Goal: Task Accomplishment & Management: Manage account settings

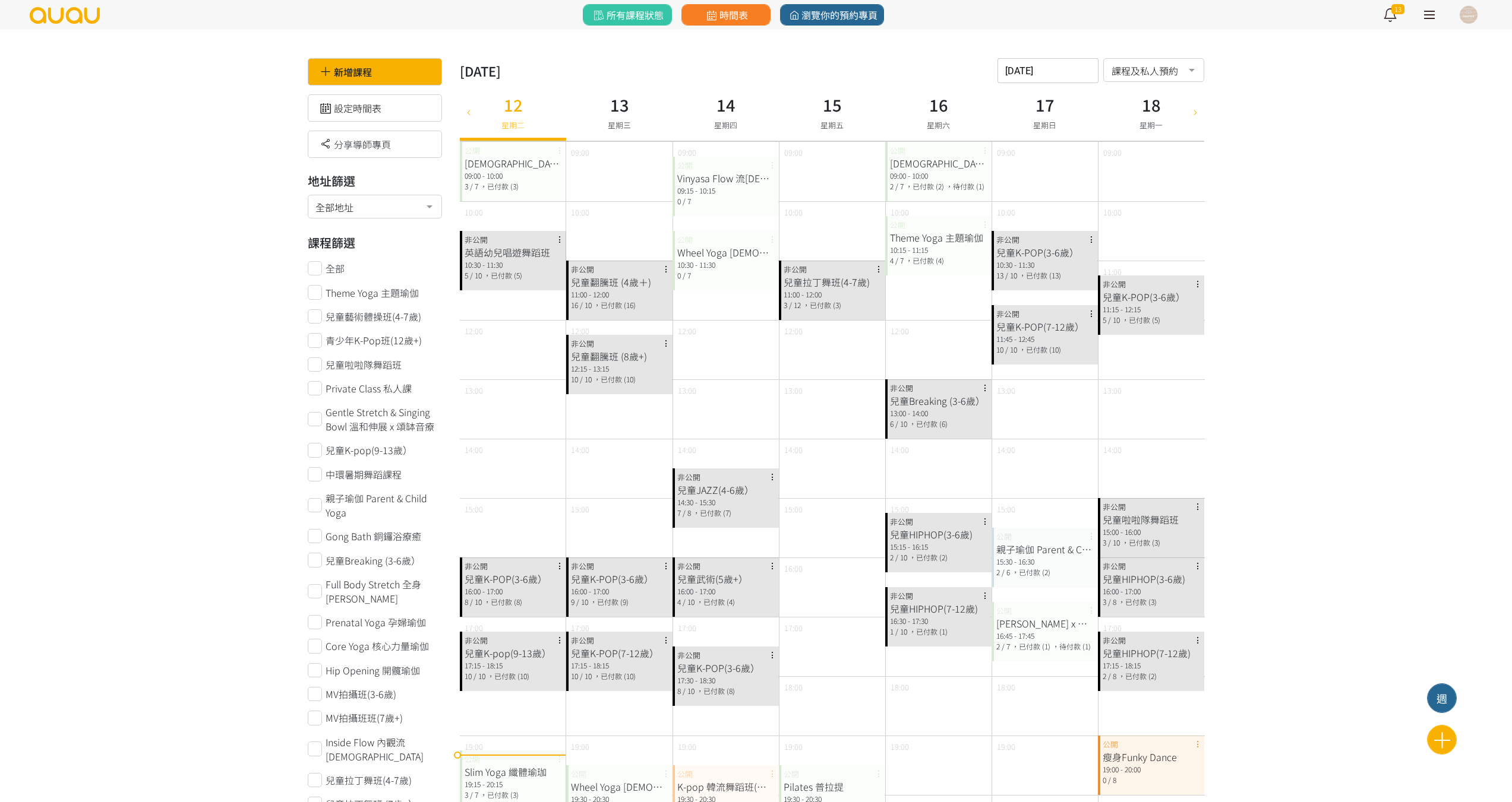
click at [477, 109] on div at bounding box center [469, 112] width 18 height 58
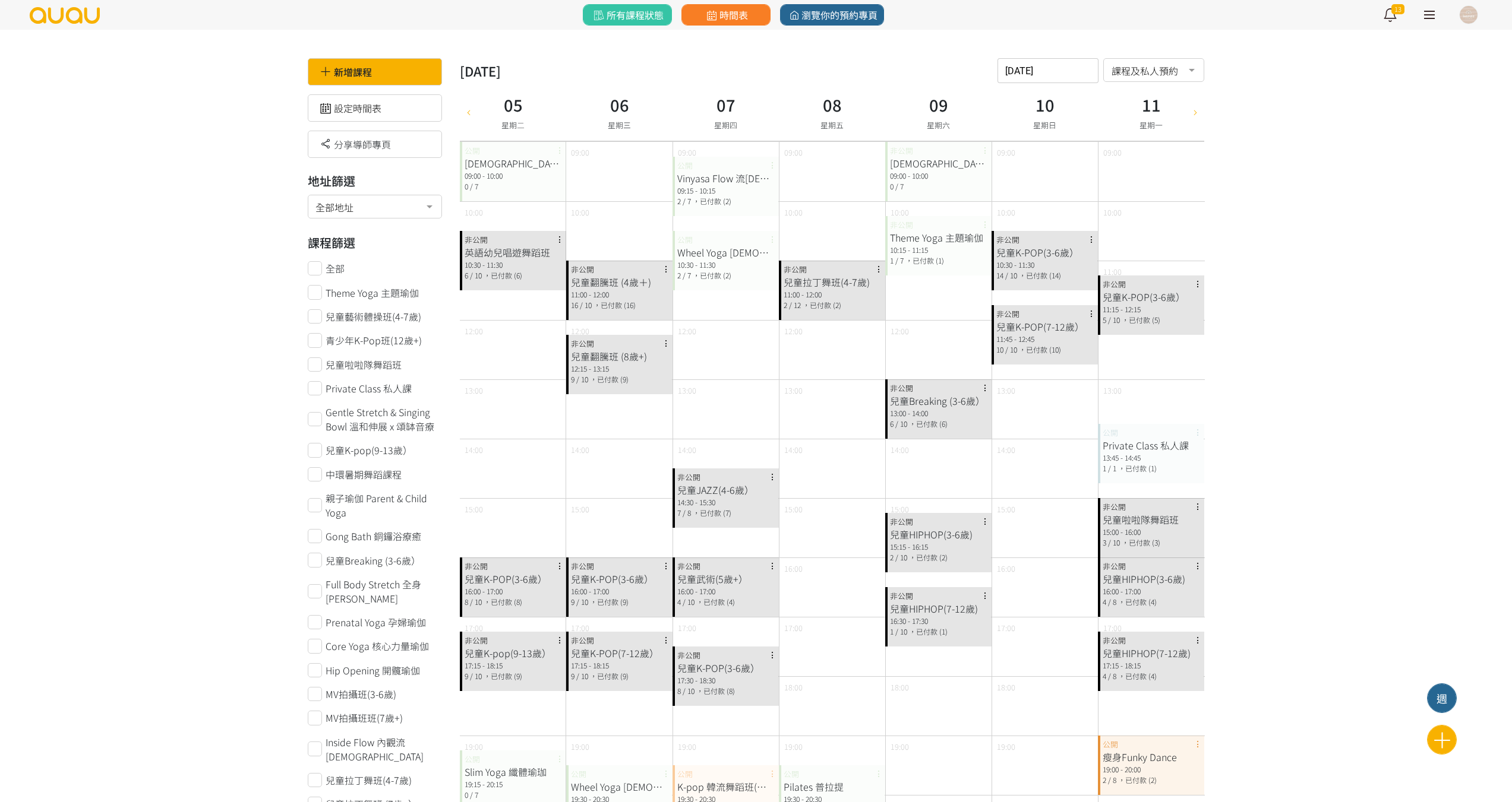
click at [918, 236] on div "Theme Yoga 主題瑜伽" at bounding box center [938, 237] width 97 height 14
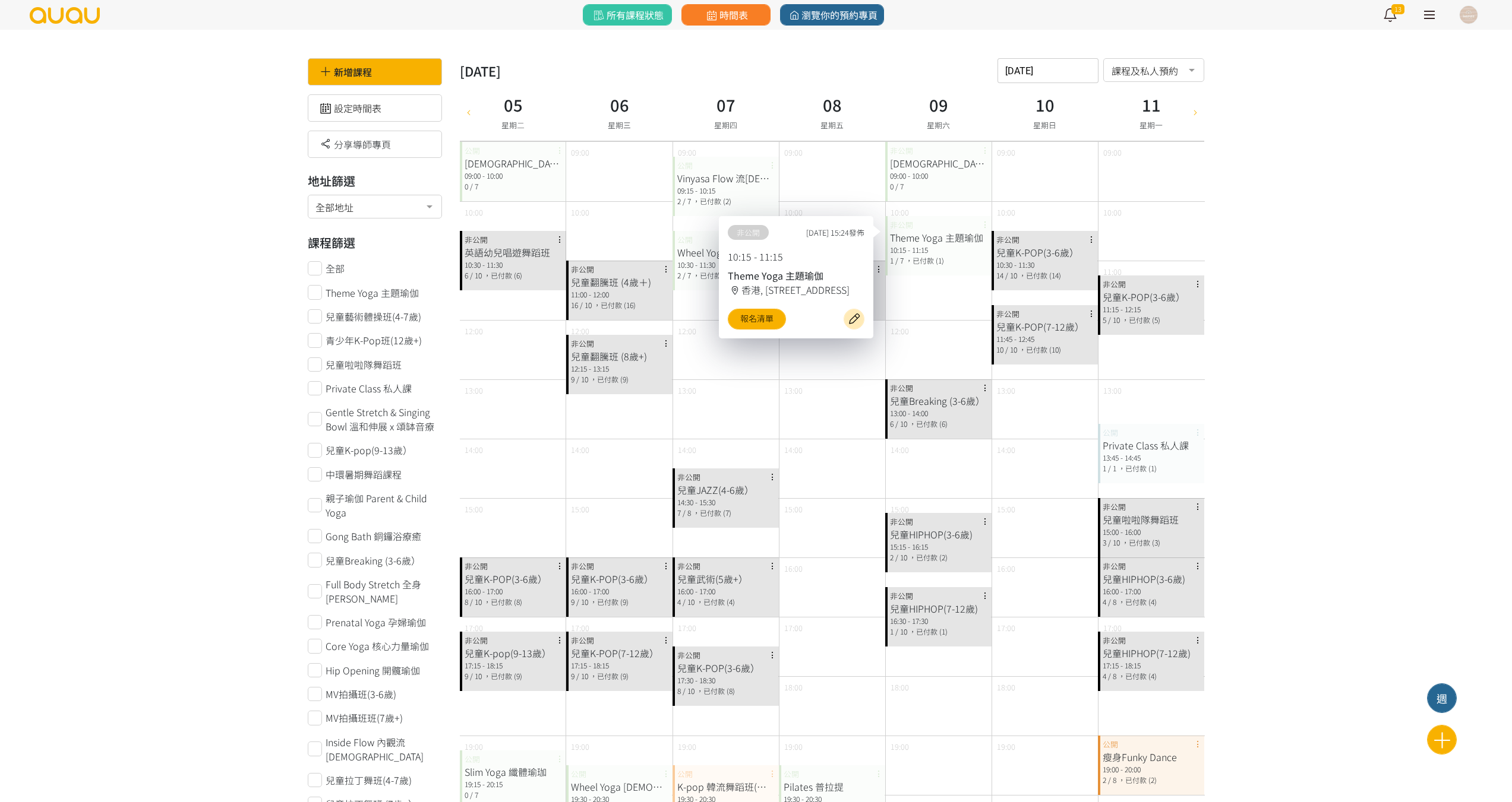
click at [1198, 120] on div at bounding box center [1195, 112] width 18 height 58
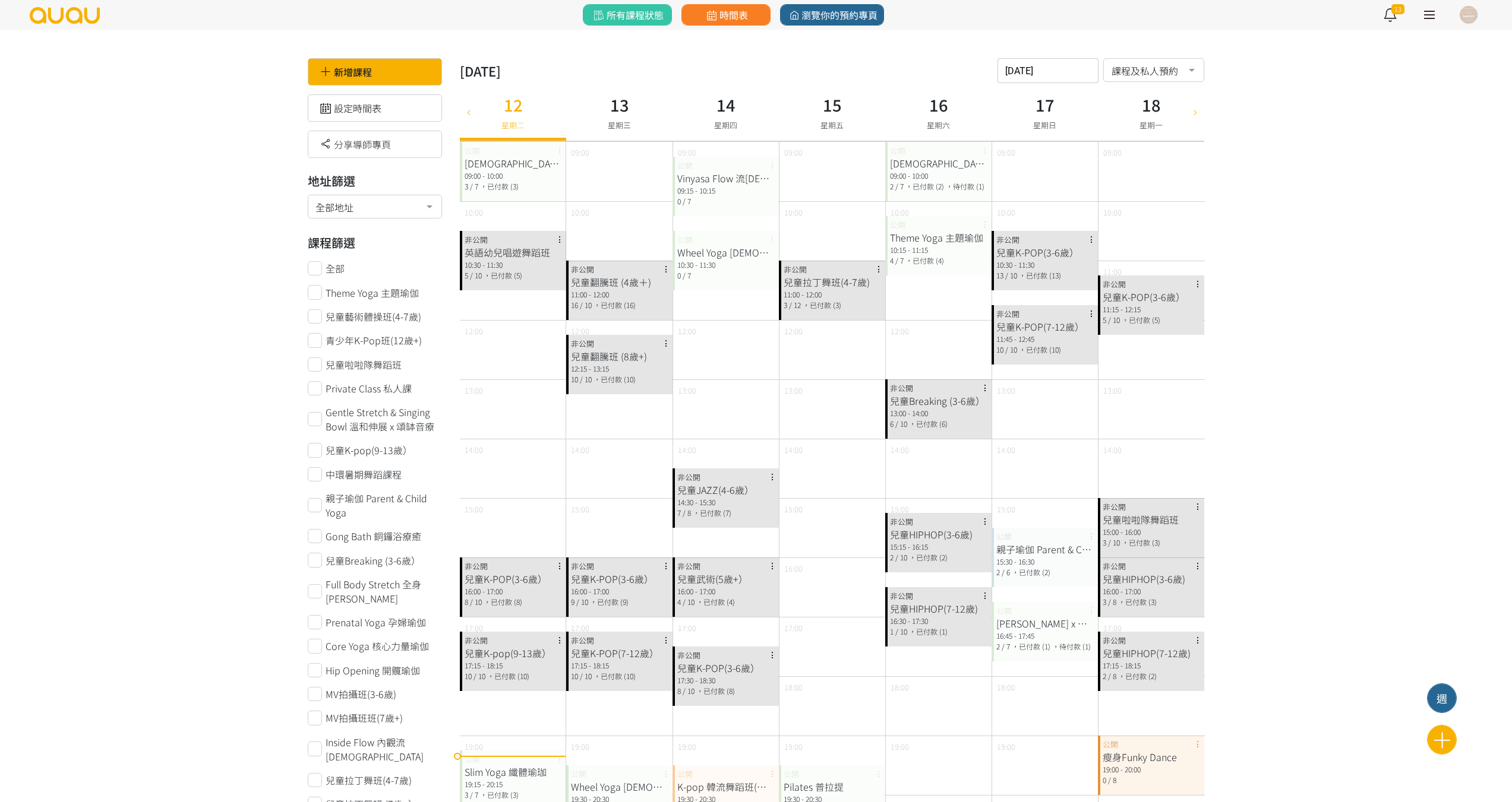
click at [1186, 118] on div at bounding box center [1195, 112] width 18 height 58
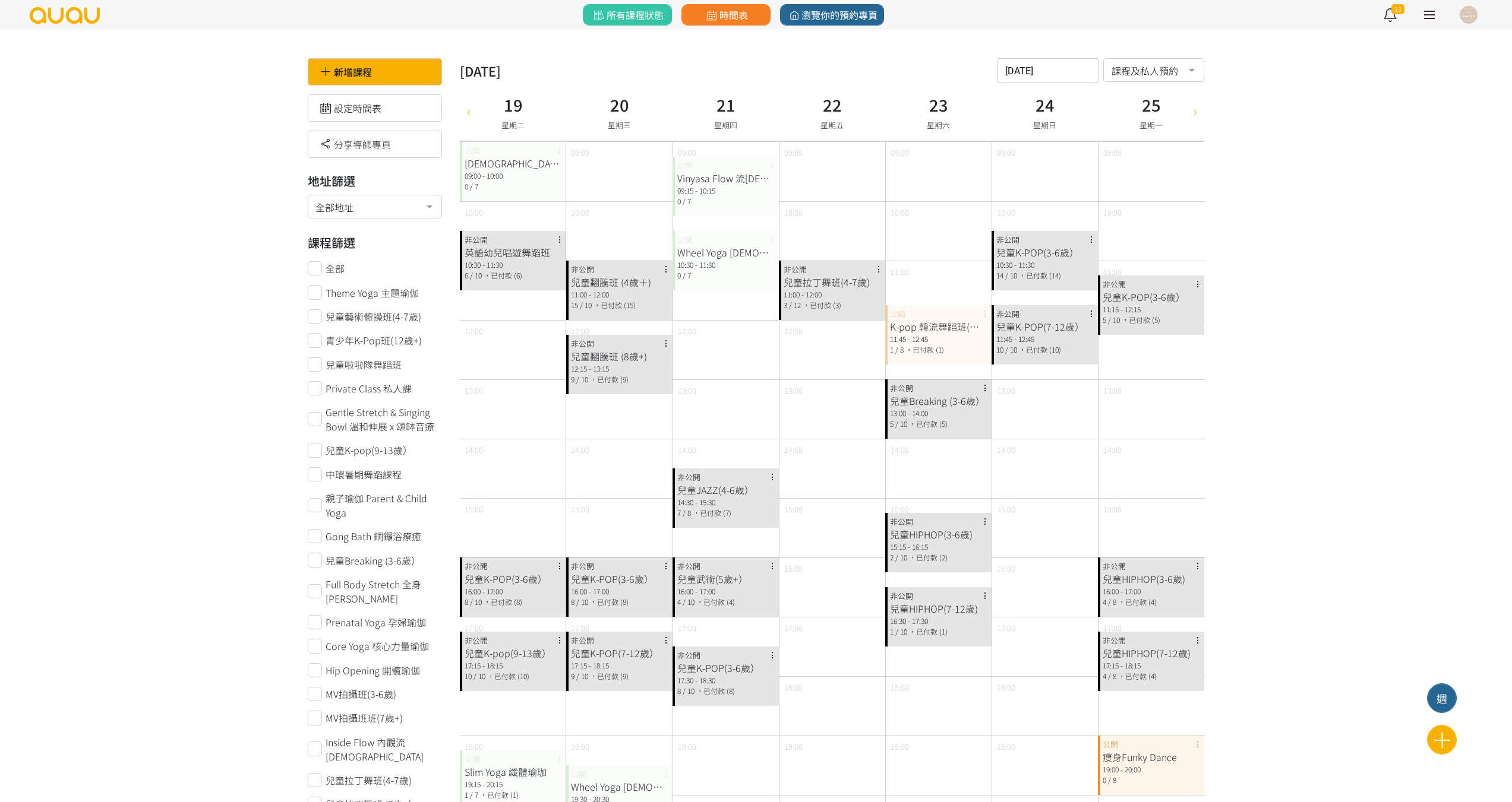
click at [473, 110] on icon at bounding box center [469, 112] width 13 height 10
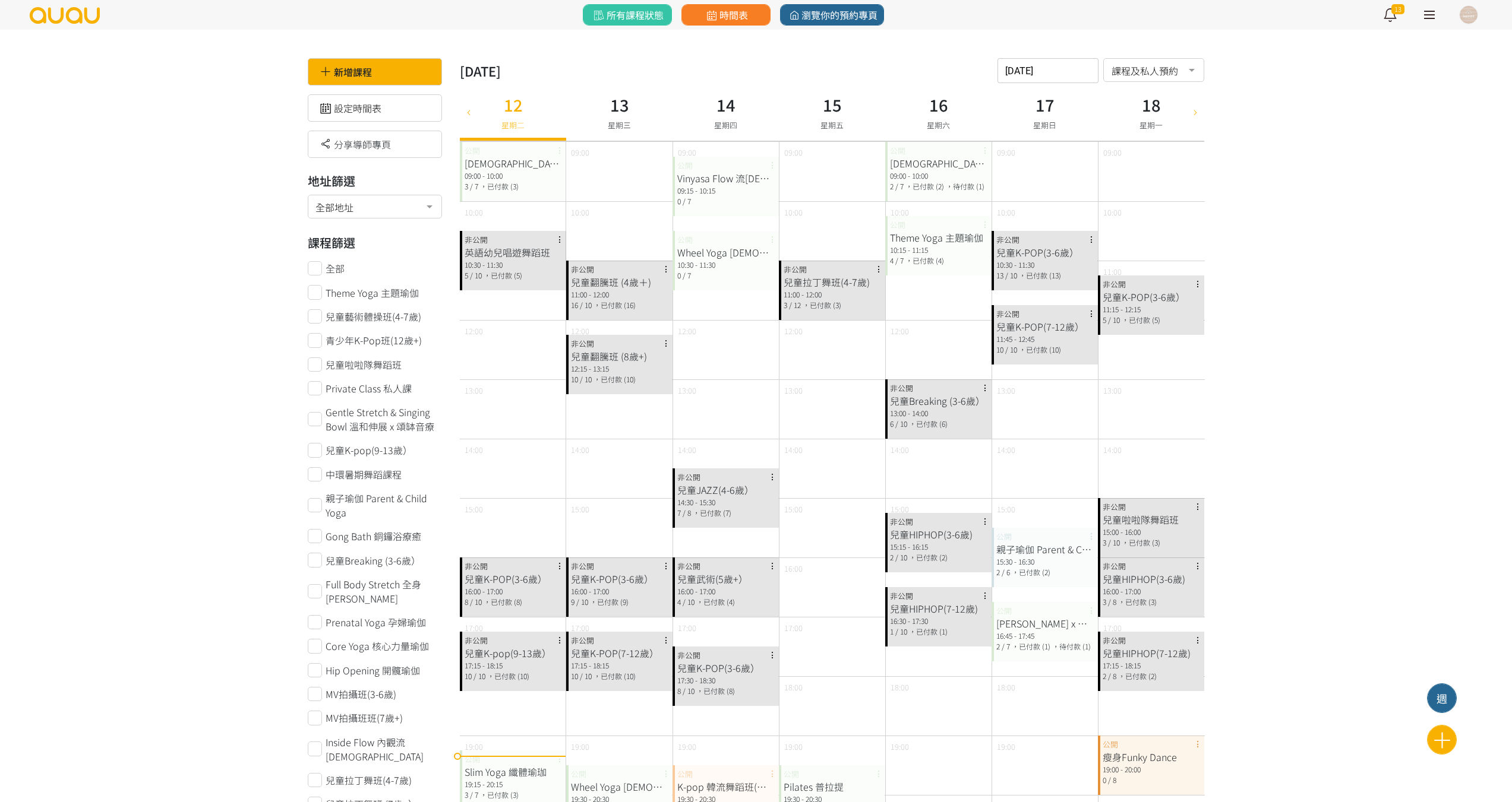
click at [1197, 107] on icon at bounding box center [1195, 112] width 13 height 10
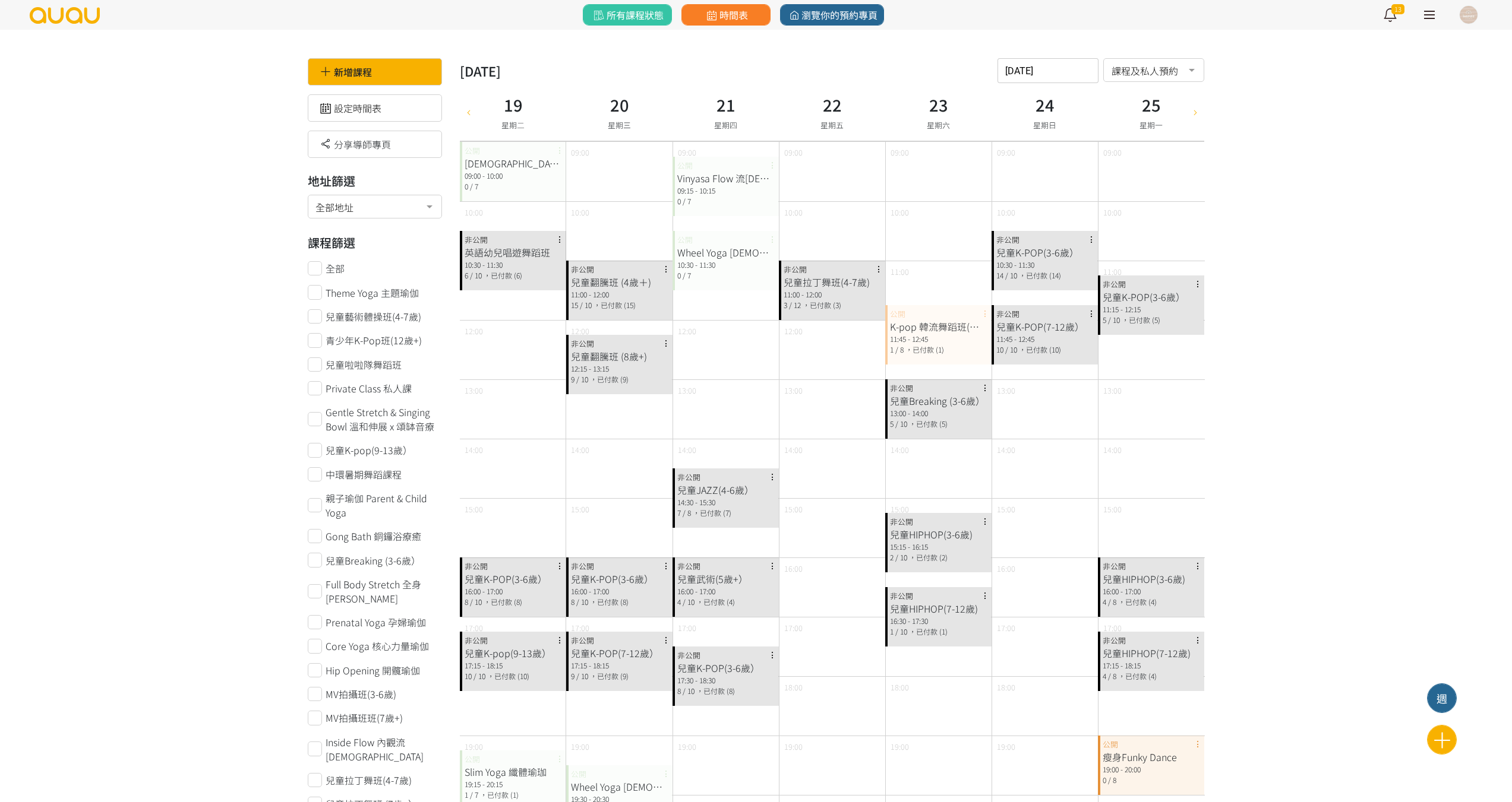
click at [1188, 122] on div at bounding box center [1195, 112] width 18 height 58
type input "2025-08-26"
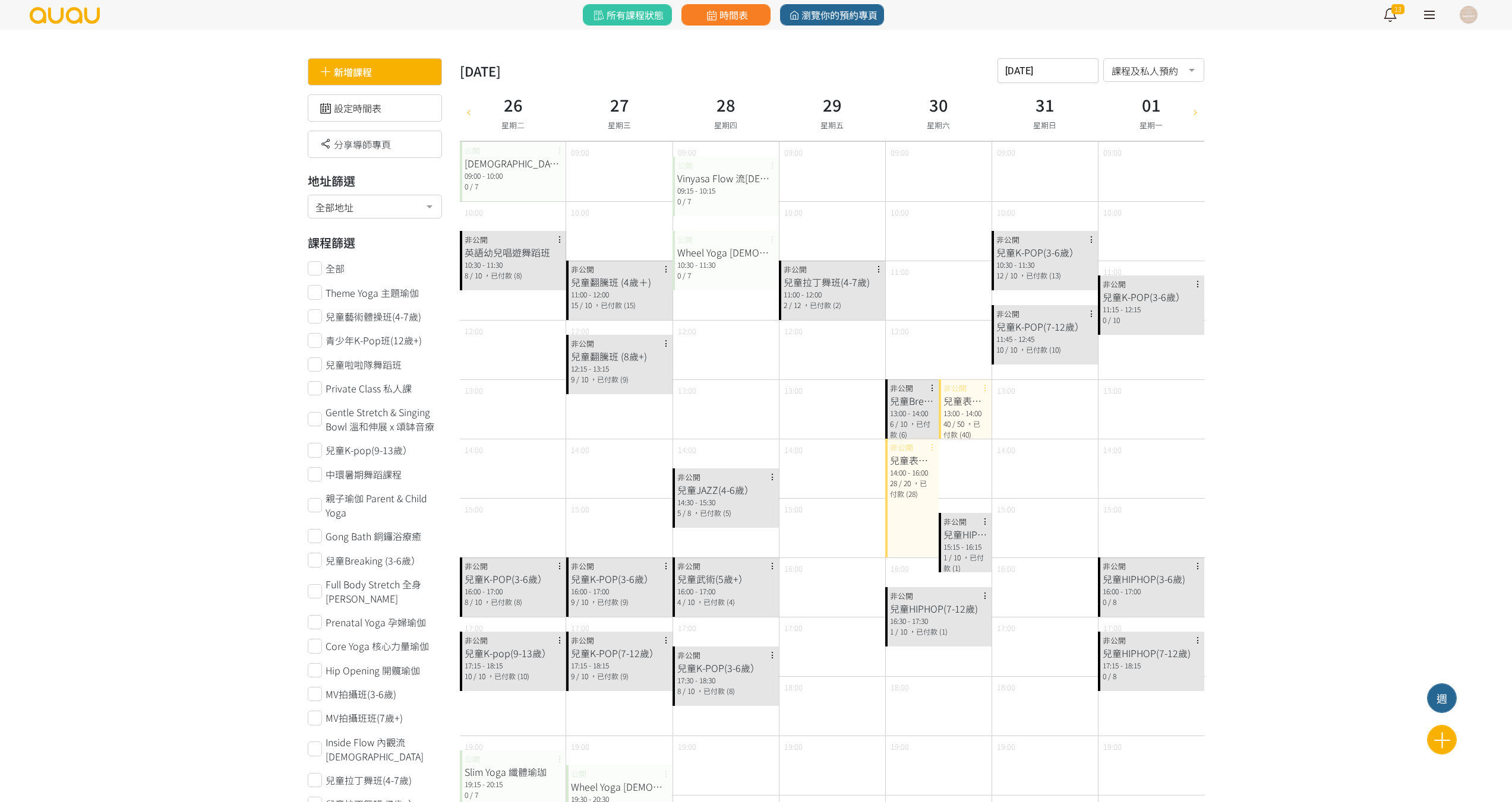
click at [340, 68] on div "新增課程" at bounding box center [375, 72] width 135 height 27
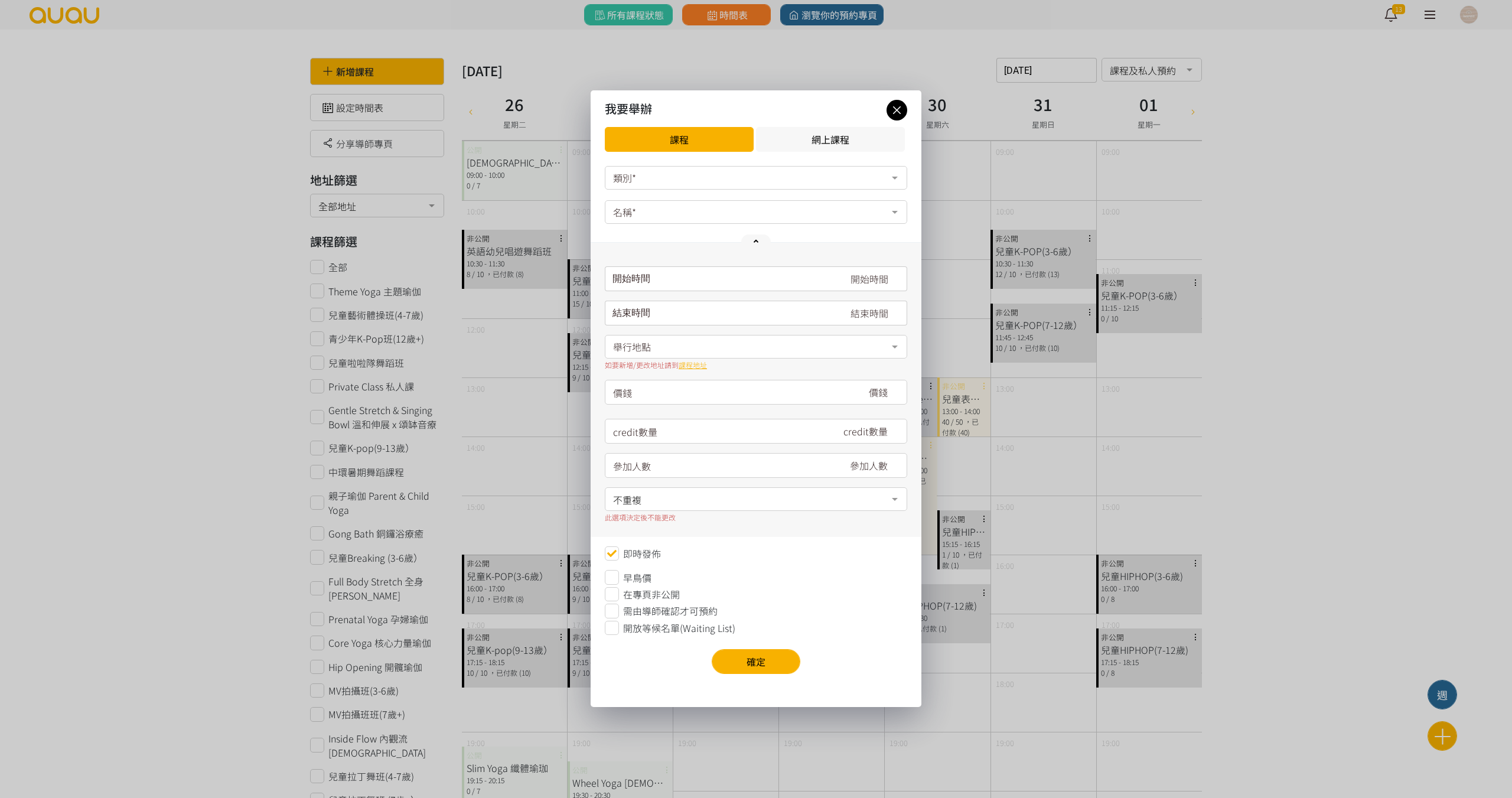
click at [656, 184] on div "類別*" at bounding box center [756, 177] width 302 height 24
click at [642, 207] on span "瑜伽" at bounding box center [756, 201] width 301 height 24
click at [639, 216] on div "名稱*" at bounding box center [756, 212] width 302 height 24
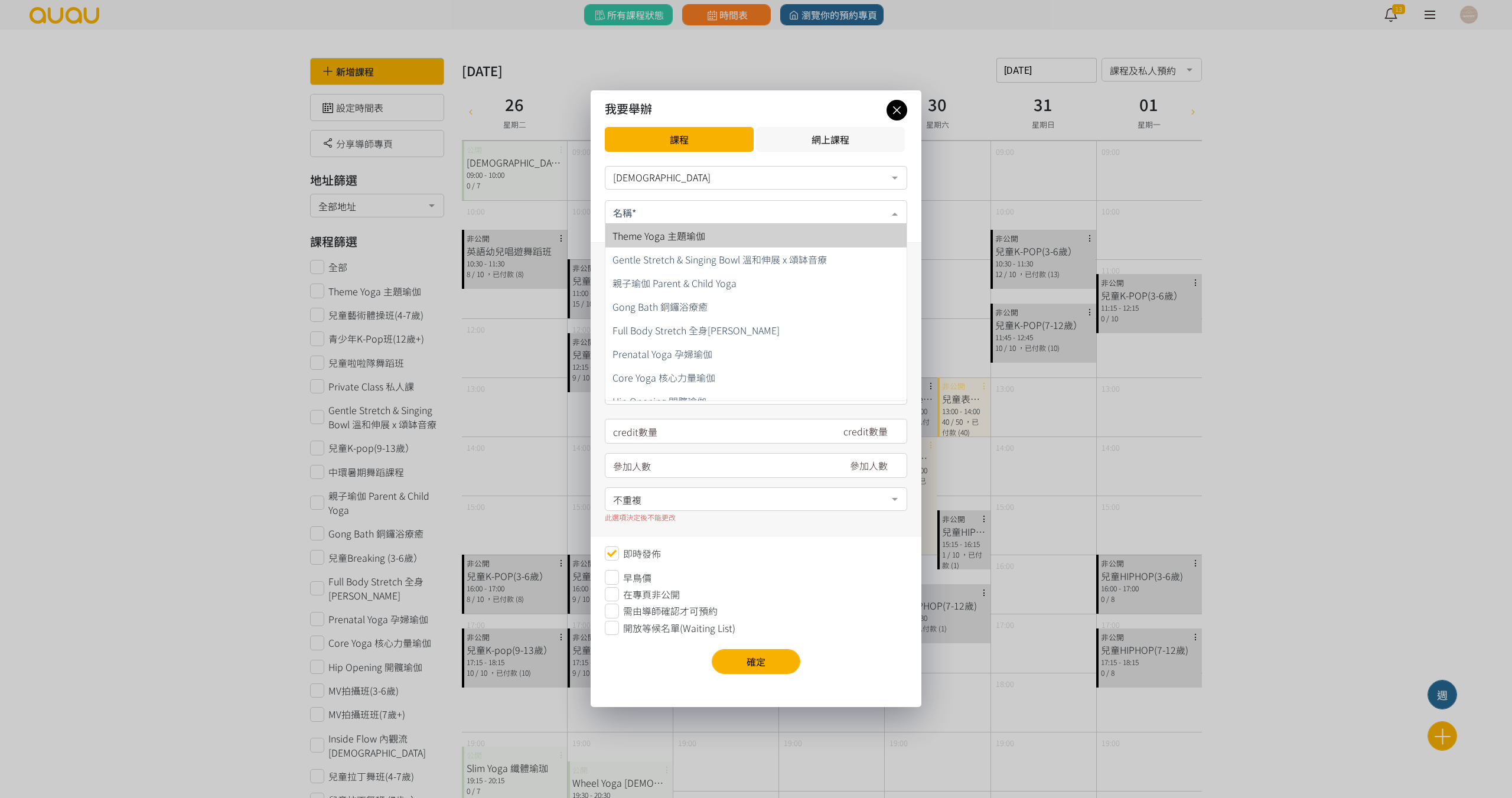
click at [650, 235] on span "Theme Yoga 主題[DEMOGRAPHIC_DATA]" at bounding box center [658, 236] width 93 height 14
type input "180"
type input "7"
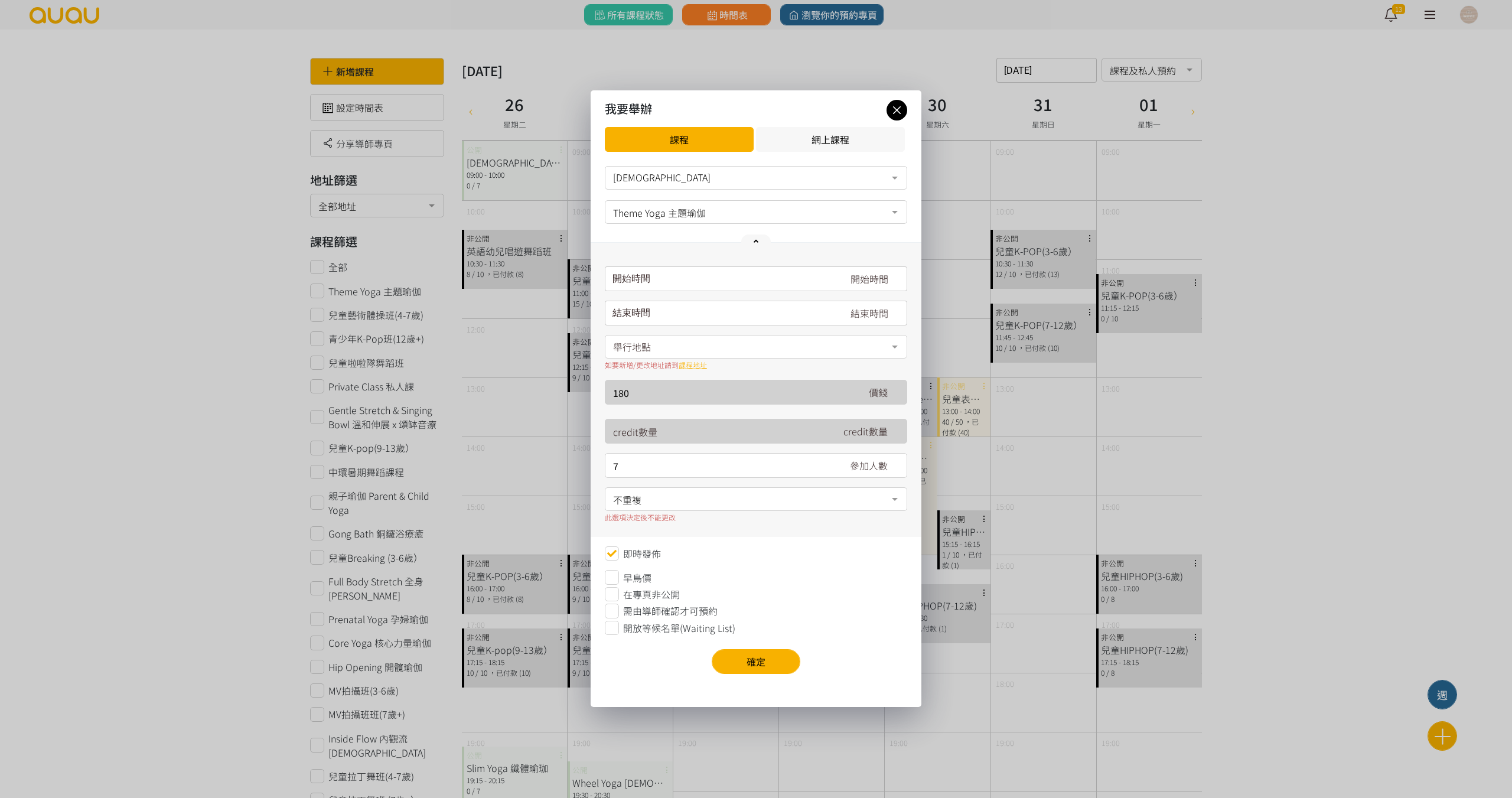
click at [665, 277] on input "請選擇時間表日期" at bounding box center [756, 279] width 302 height 25
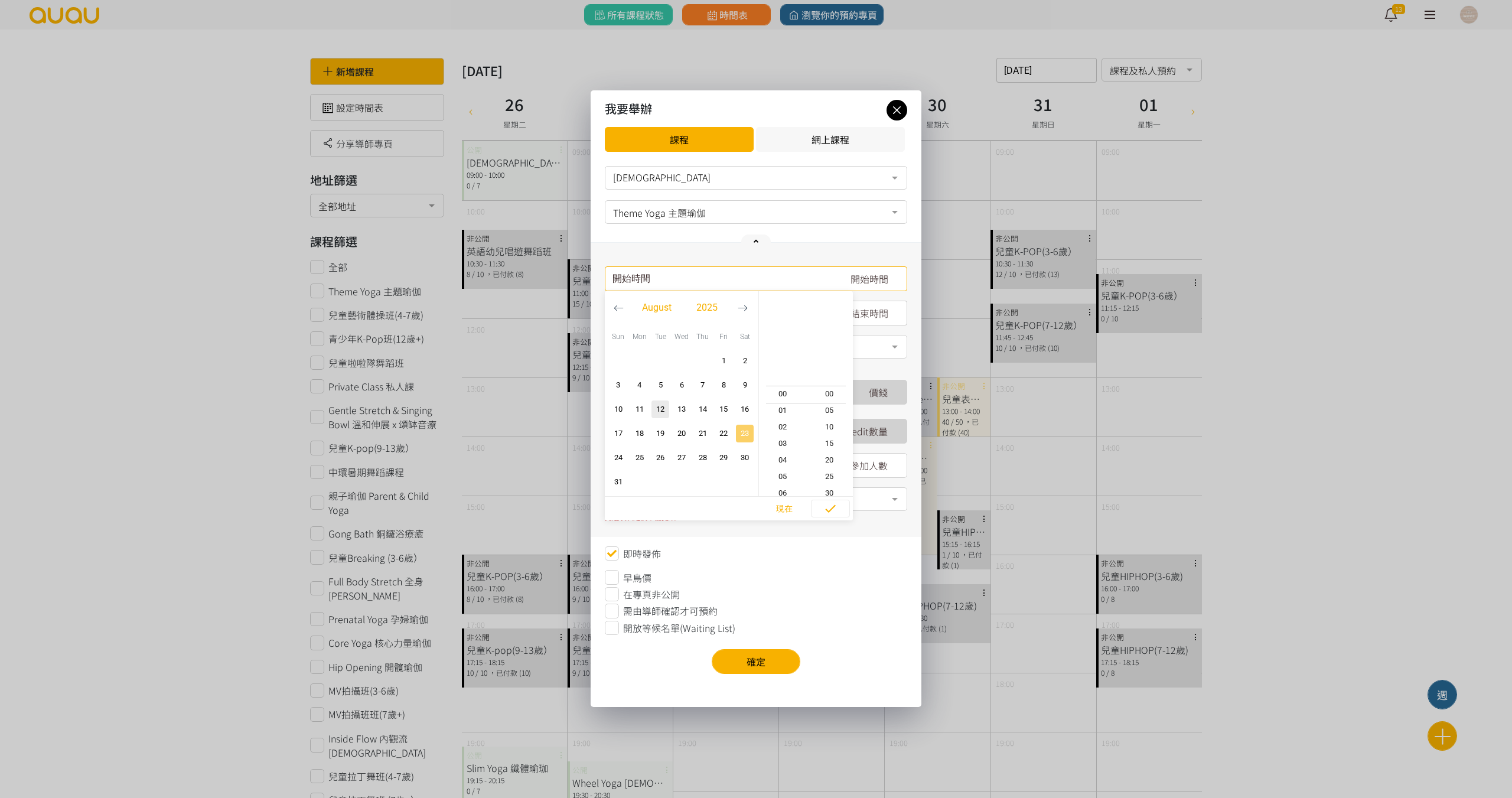
click at [745, 430] on span "23" at bounding box center [745, 433] width 14 height 11
type input "2025-08-23, 19:20"
type input "2025-08-23, 20:20"
type input "2025-08-23, 12:20"
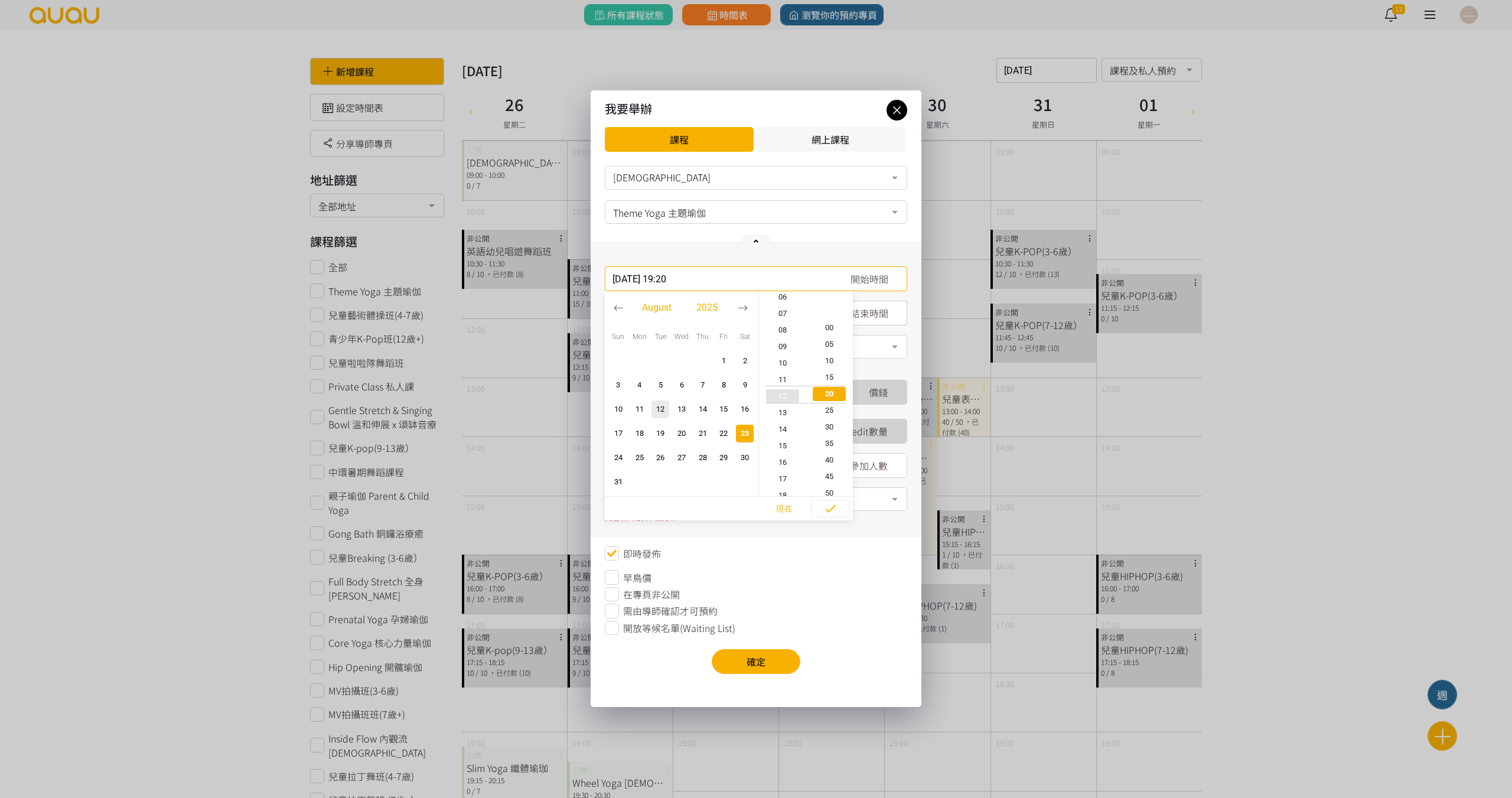
type input "2025-08-23, 13:20"
click at [784, 361] on span "10" at bounding box center [783, 361] width 48 height 11
type input "2025-08-23, 10:20"
type input "2025-08-23, 11:20"
click at [822, 374] on span "15" at bounding box center [830, 378] width 48 height 11
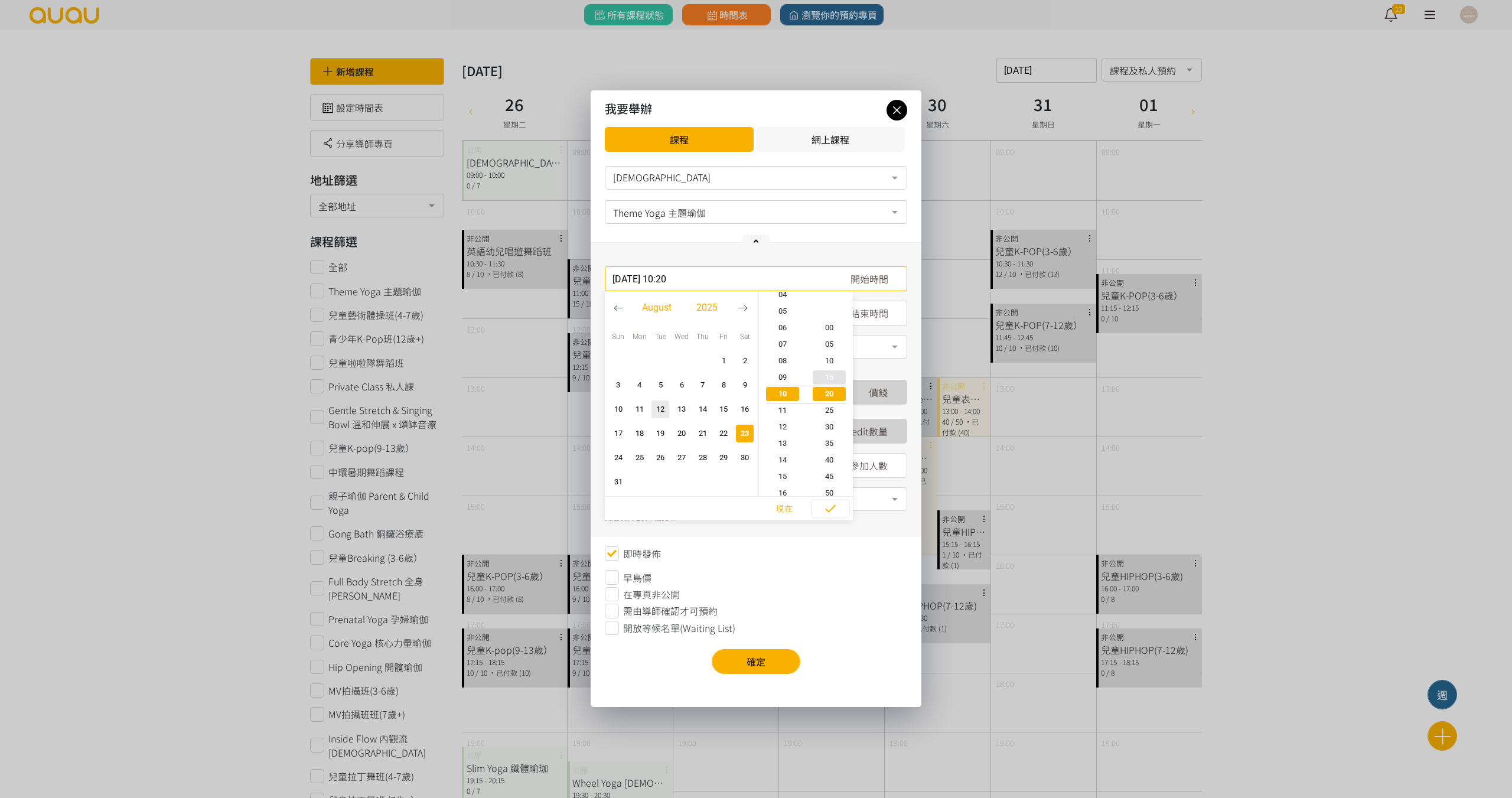
type input "2025-08-23, 10:15"
type input "2025-08-23, 11:15"
click at [817, 506] on span "button" at bounding box center [831, 510] width 38 height 18
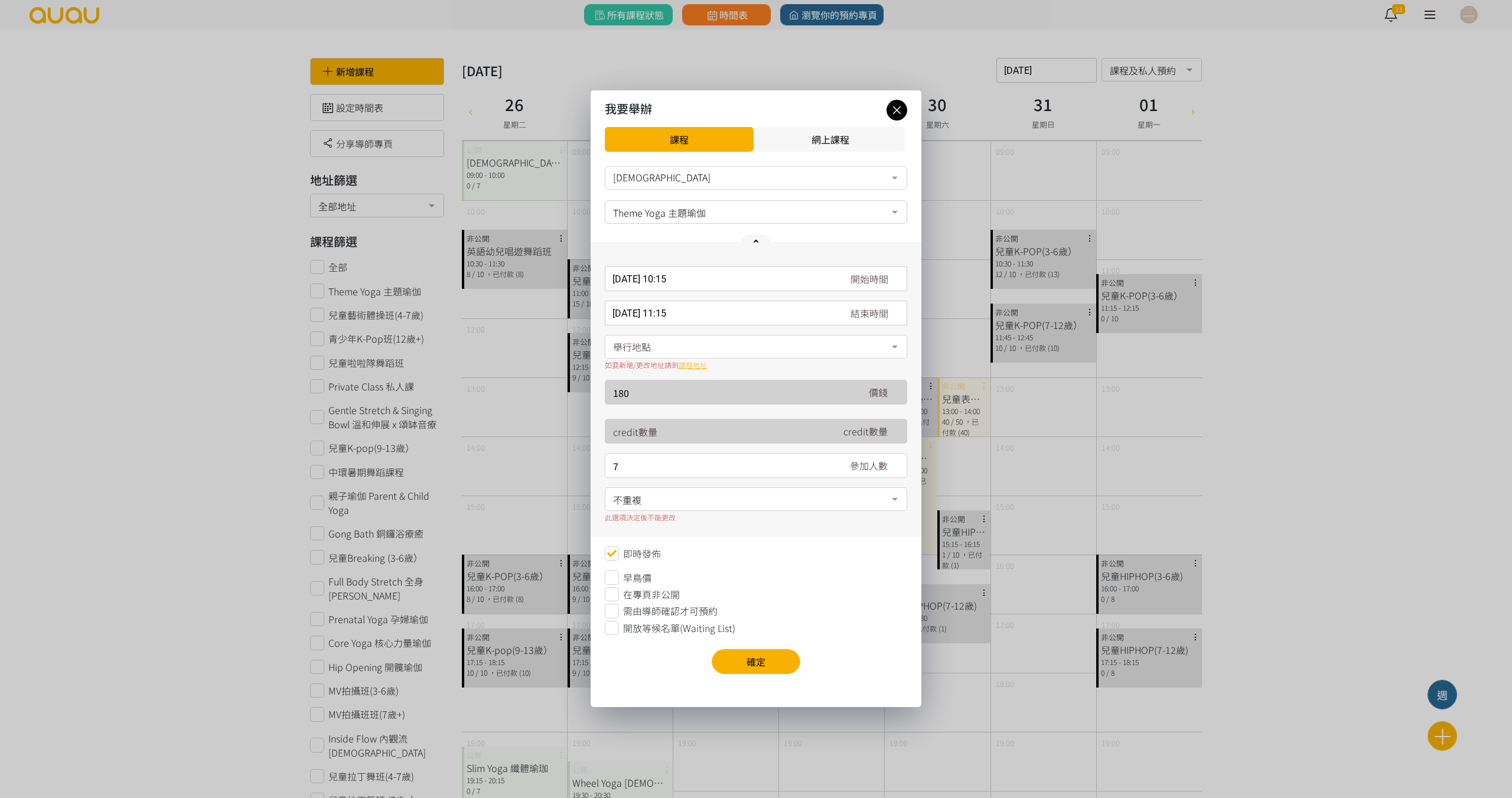
click at [703, 353] on div "舉行地點" at bounding box center [756, 346] width 302 height 24
click at [693, 399] on span "香港, 香港島, 香港仔, 香港仔東勝道10號朗盈商業大廈9樓" at bounding box center [666, 393] width 108 height 14
click at [824, 463] on input "8" at bounding box center [720, 466] width 214 height 25
click at [821, 461] on input "9" at bounding box center [720, 466] width 214 height 25
type input "10"
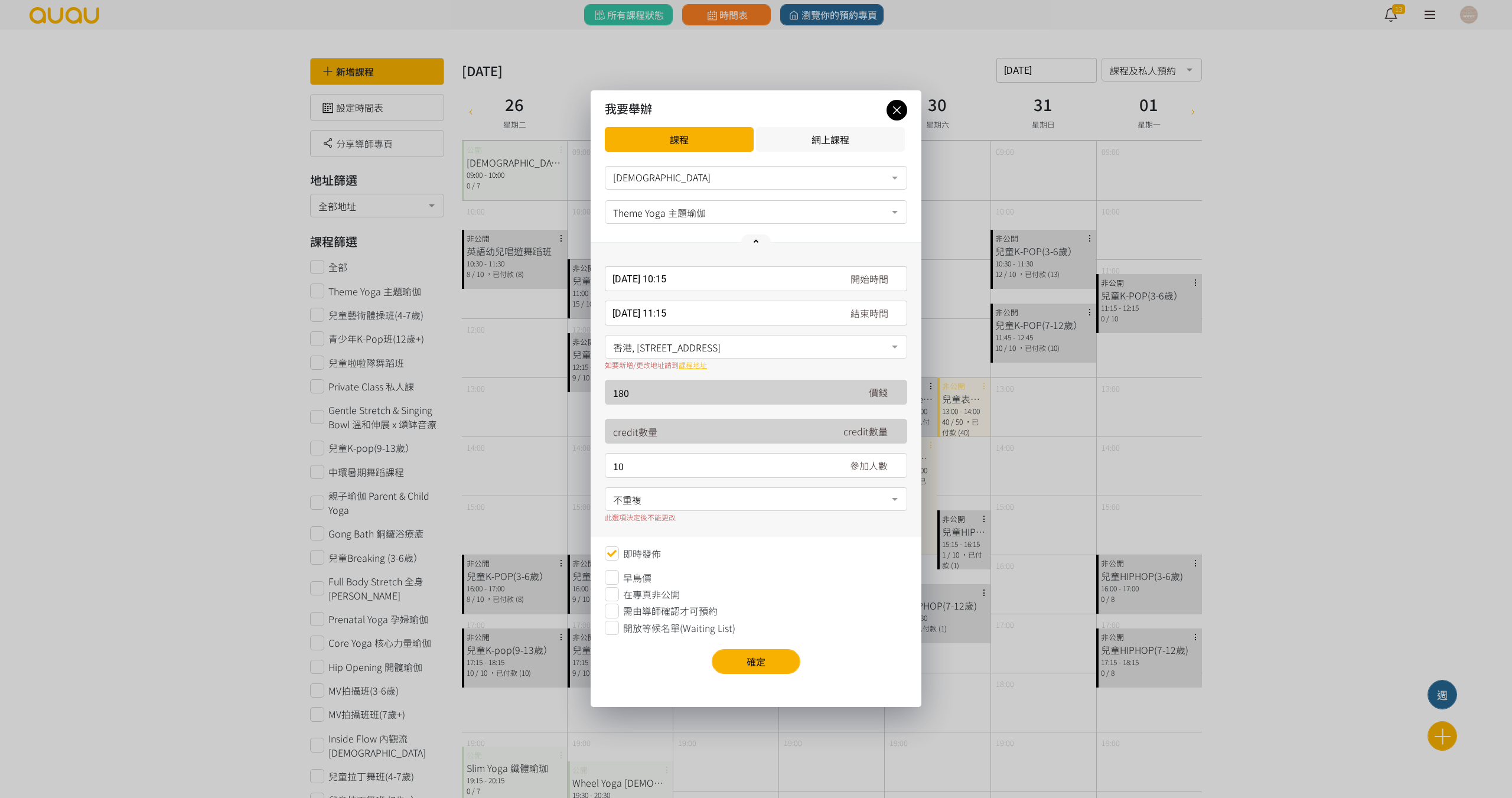
click at [821, 461] on input "10" at bounding box center [720, 466] width 214 height 25
click at [760, 499] on span "不重複" at bounding box center [756, 498] width 286 height 15
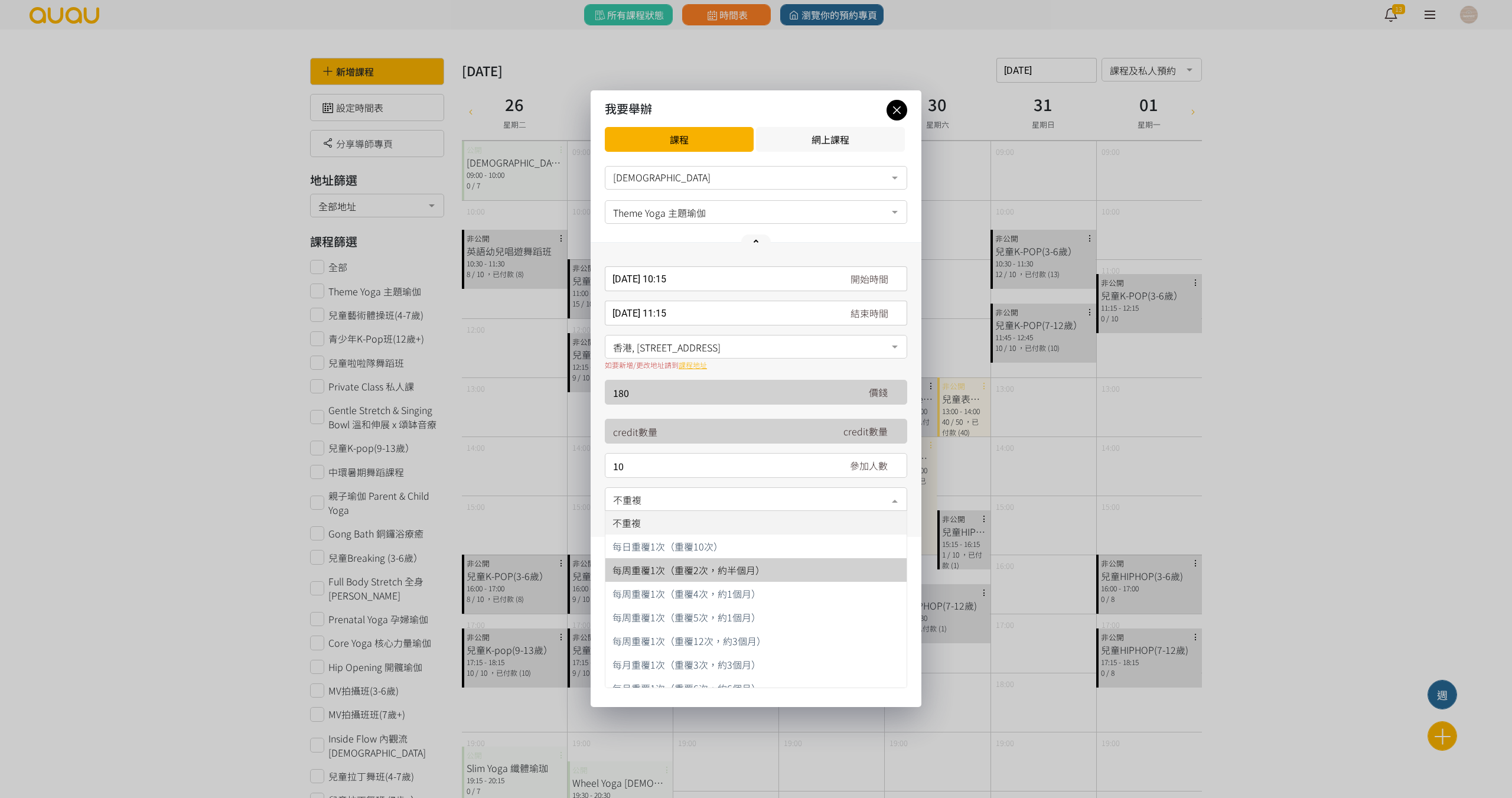
click at [704, 572] on span "每周重覆1次（重覆2次，約半個月）" at bounding box center [689, 570] width 153 height 14
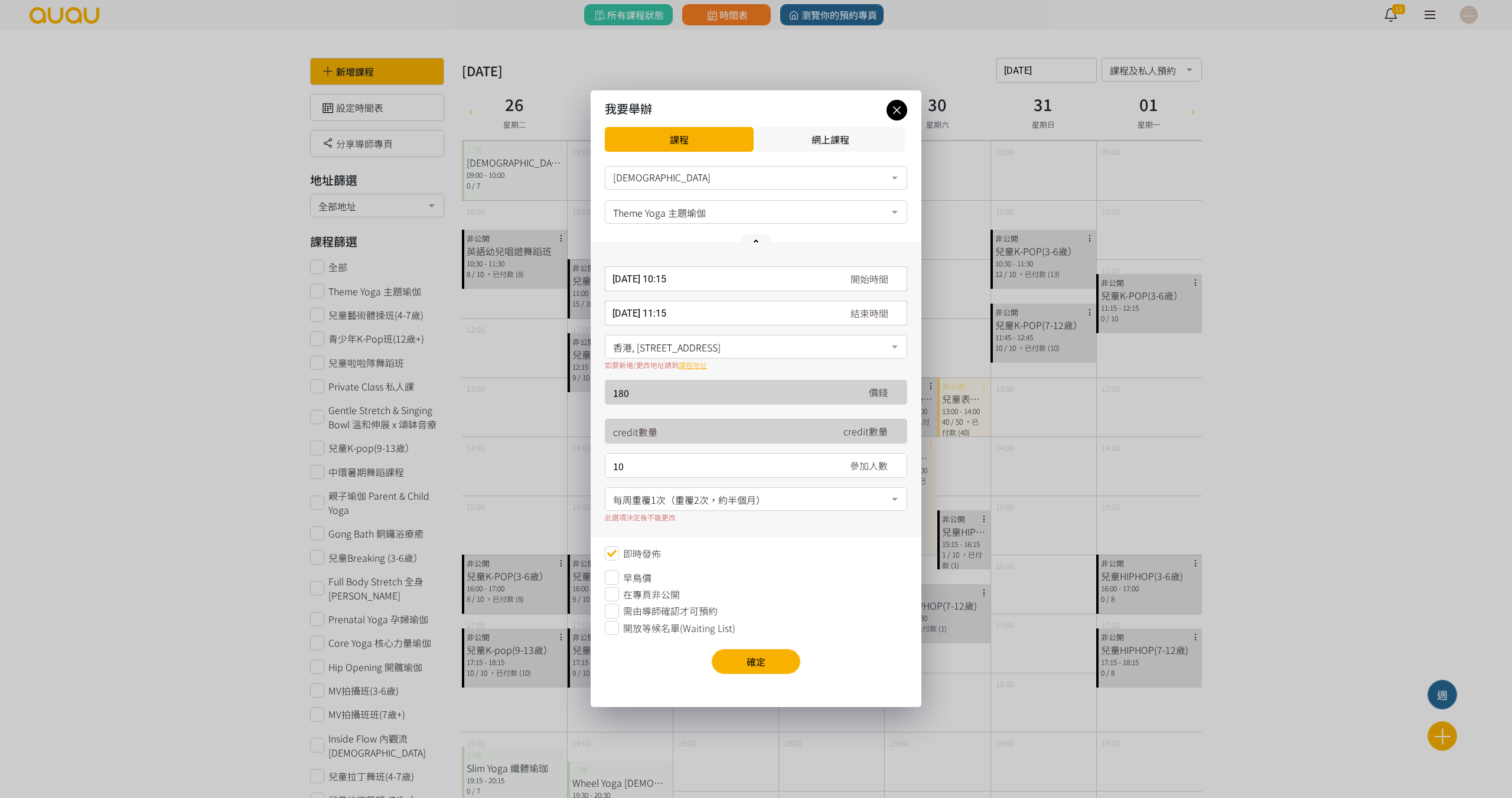
click at [622, 631] on div "開放等候名單(Waiting List)" at bounding box center [756, 627] width 302 height 14
click at [735, 661] on button "確定" at bounding box center [756, 662] width 89 height 25
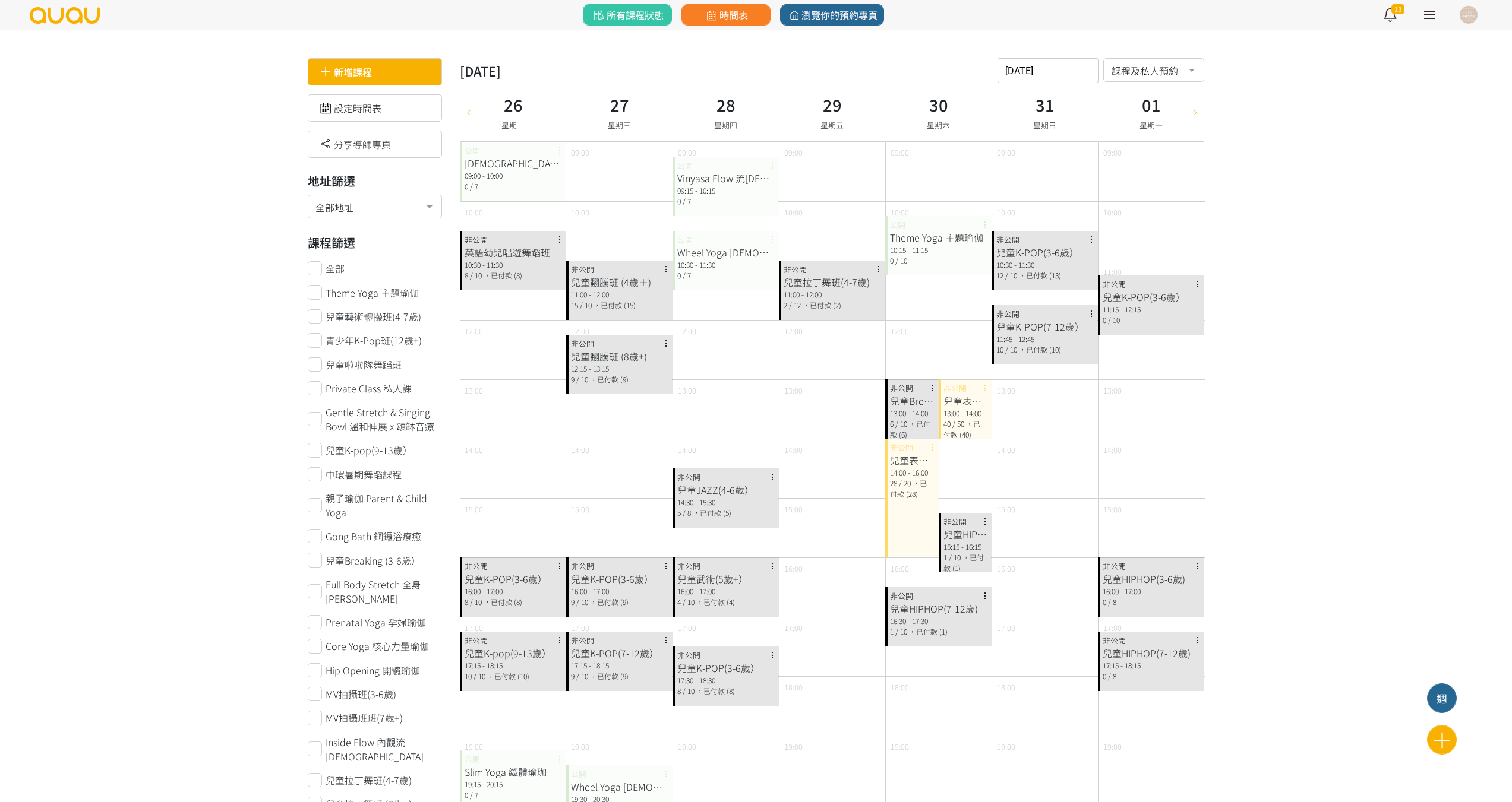
click at [385, 68] on div "新增課程" at bounding box center [375, 72] width 135 height 27
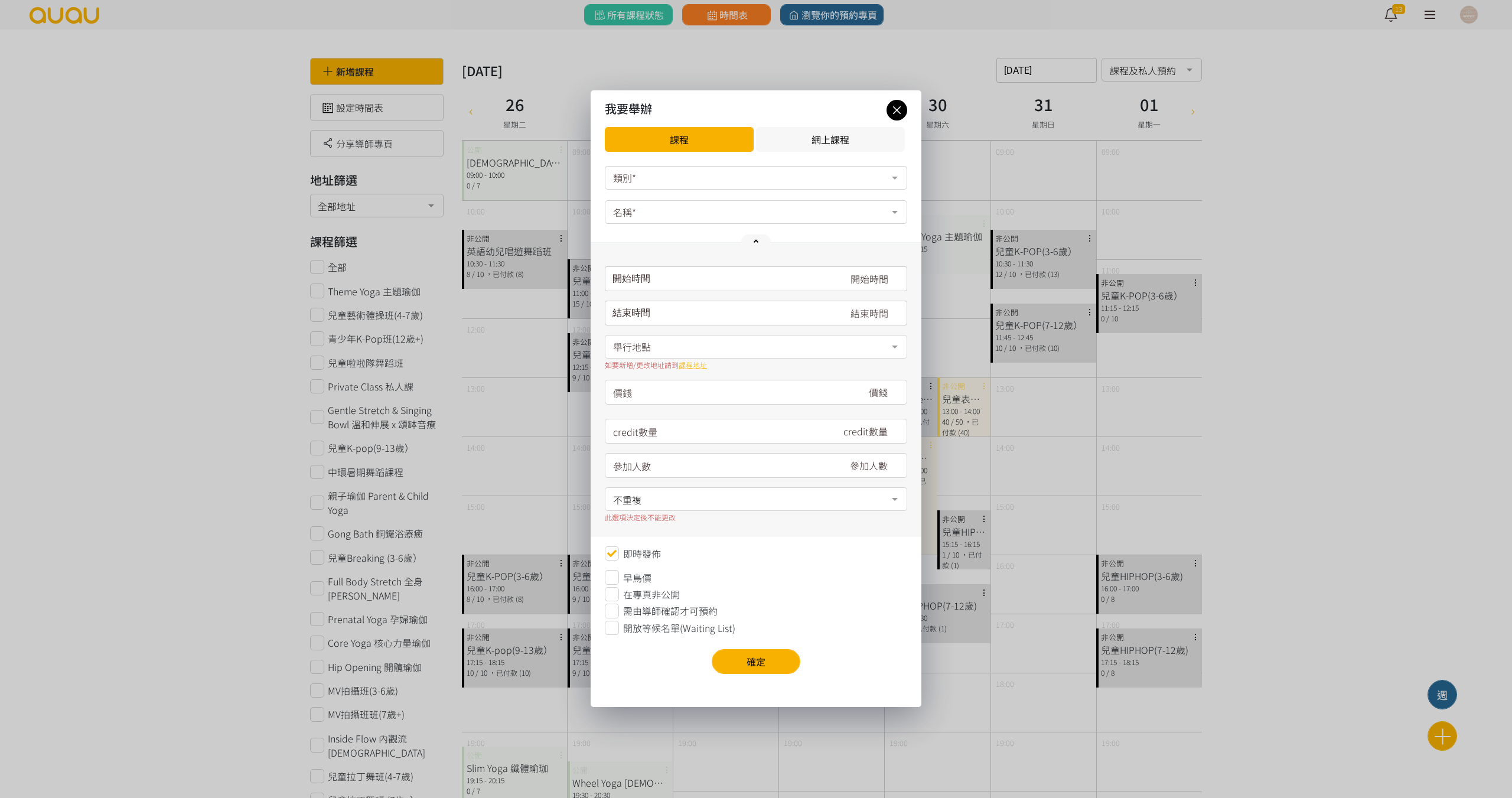
click at [644, 188] on div "類別*" at bounding box center [756, 177] width 302 height 24
click at [637, 205] on div "瑜伽" at bounding box center [756, 202] width 287 height 10
click at [636, 214] on div "名稱*" at bounding box center [756, 212] width 302 height 24
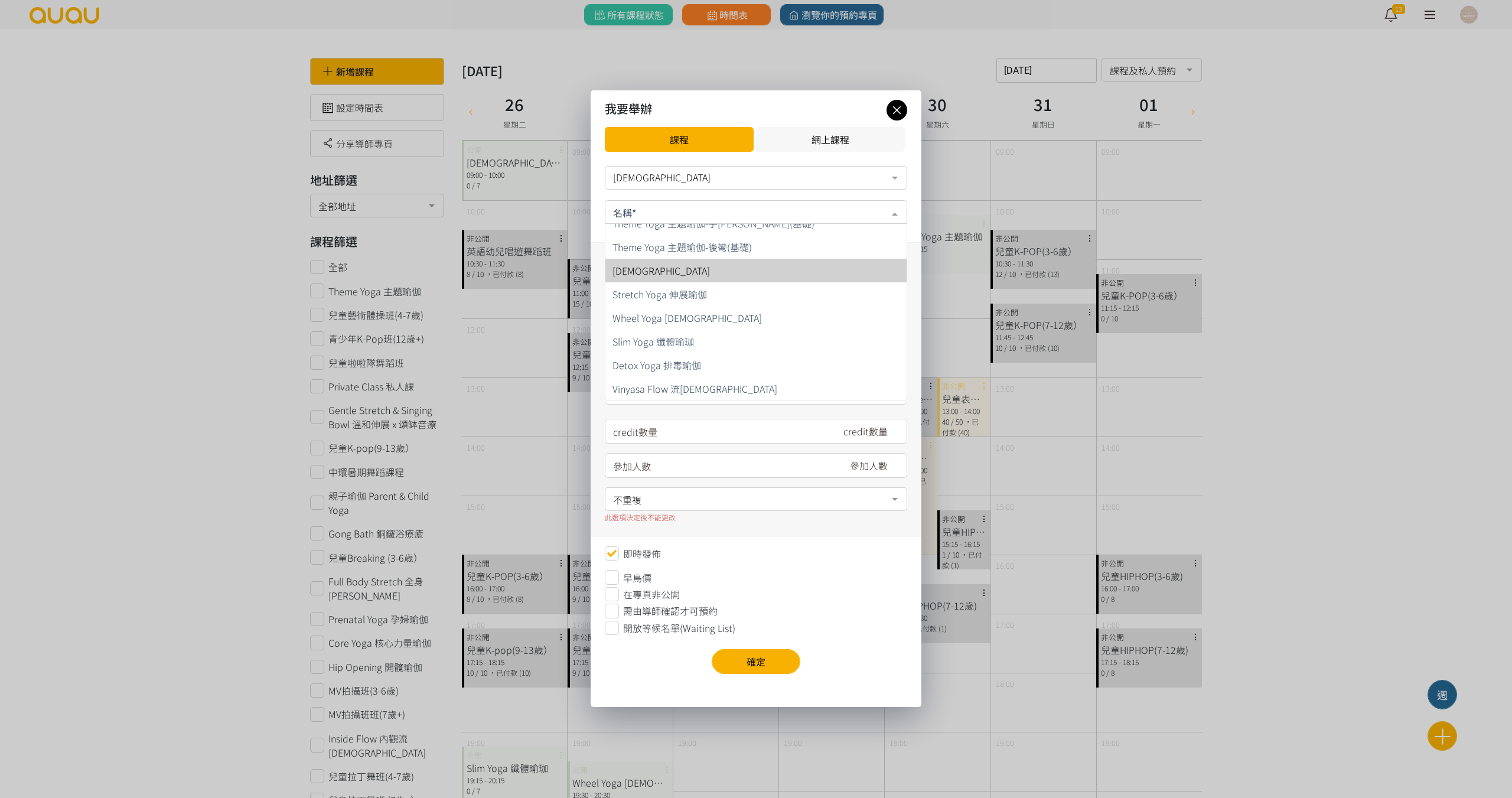
click at [676, 271] on span "Hatha 哈達瑜伽" at bounding box center [661, 270] width 98 height 14
type input "180"
type input "7"
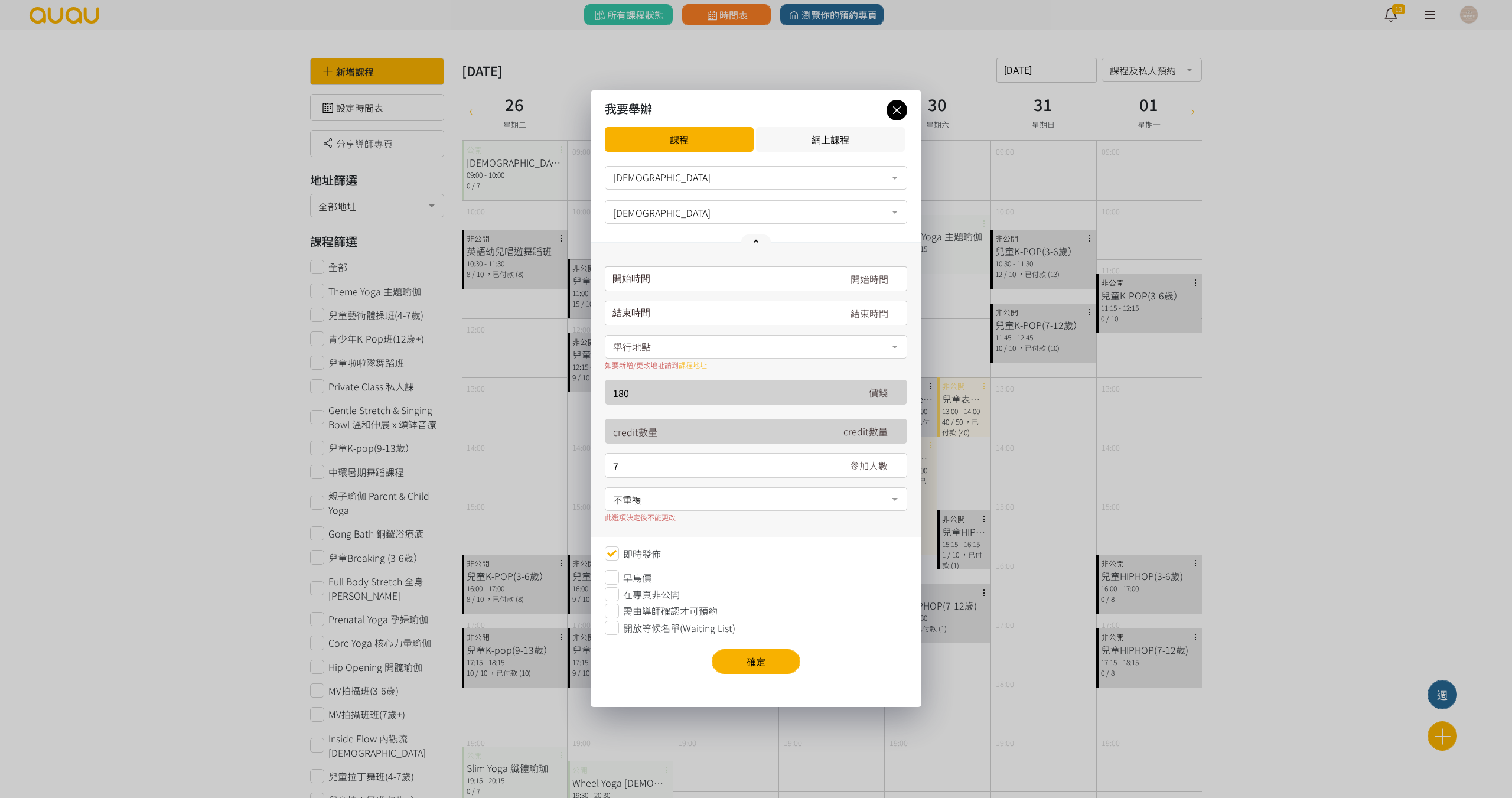
click at [641, 292] on div "開始時間 August 2025 Sun Mon Tue Wed Thu Fri Sat 1 2 3 4 5 6 7 8 9 10 11 12 13 14 1…" at bounding box center [756, 390] width 331 height 294
click at [642, 286] on div "開始時間 August 2025 Sun Mon Tue Wed Thu Fri Sat 1 2 3 4 5 6 7 8 9 10 11 12 13 14 1…" at bounding box center [756, 279] width 302 height 25
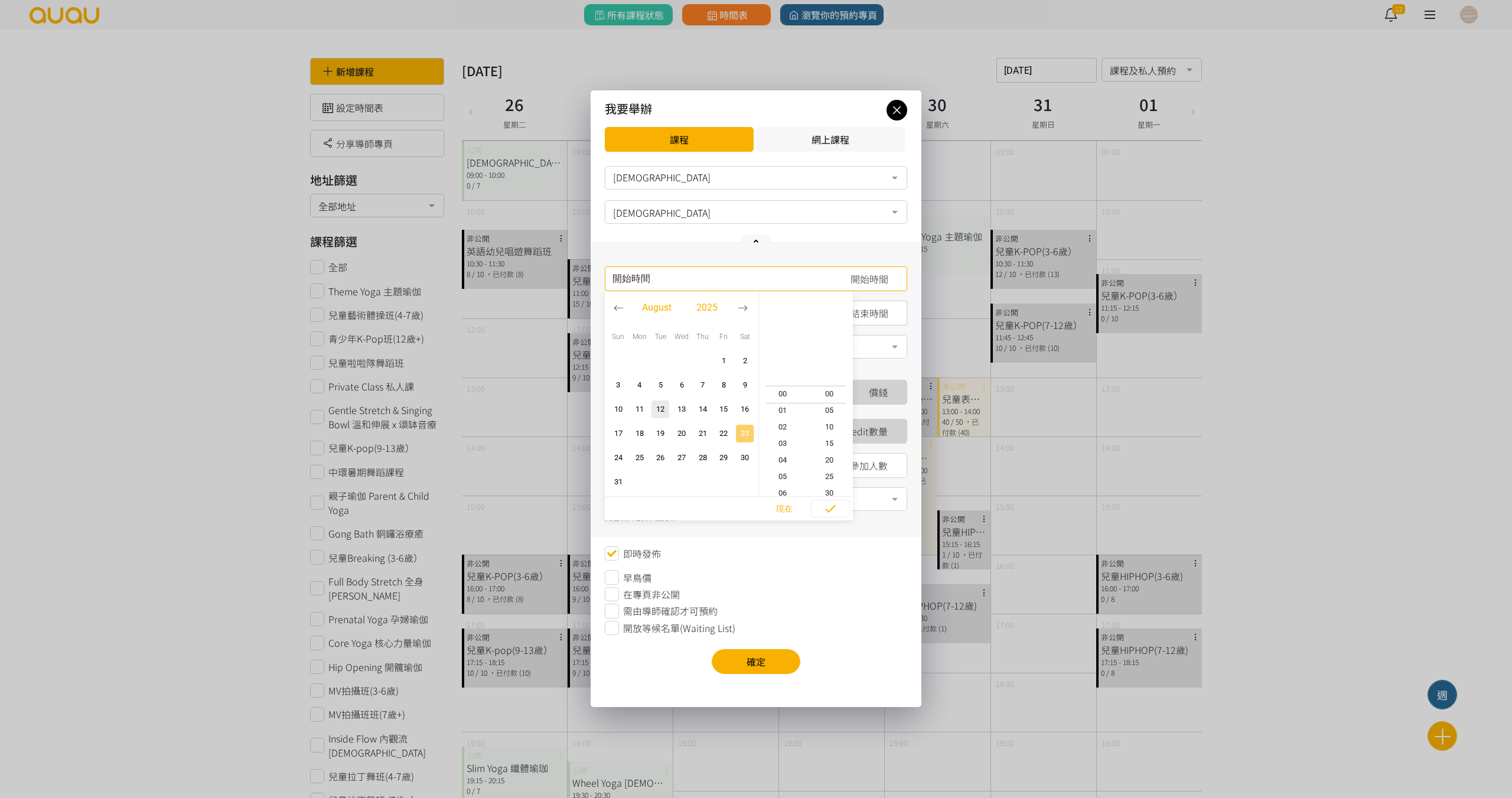
click at [745, 435] on span "23" at bounding box center [745, 433] width 14 height 11
type input "2025-08-23, 19:25"
type input "2025-08-23, 20:25"
type input "2025-08-23, 15:25"
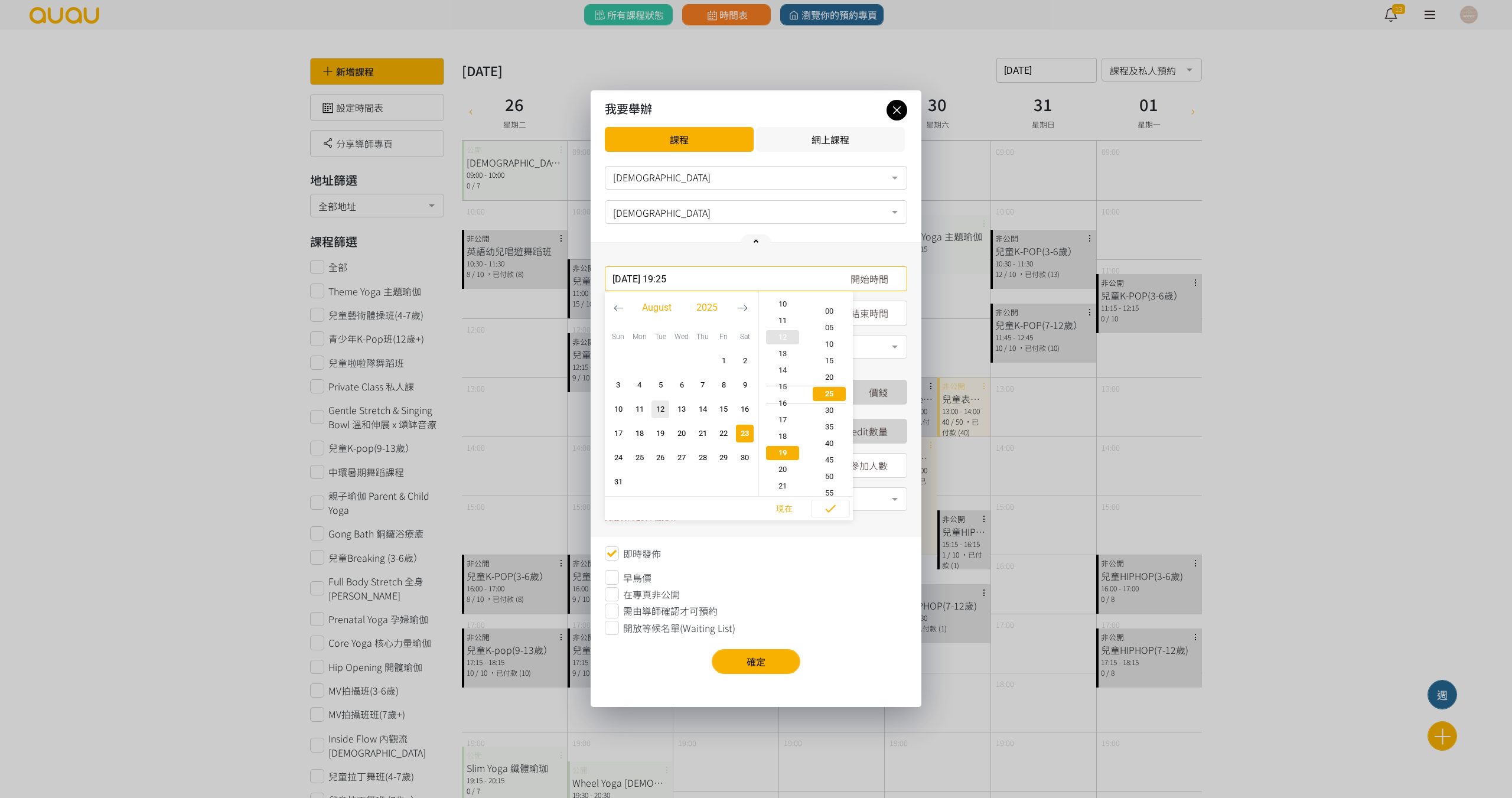
type input "2025-08-23, 16:25"
click at [785, 352] on span "09" at bounding box center [783, 354] width 48 height 11
type input "2025-08-23, 09:25"
type input "2025-08-23, 10:25"
click at [836, 313] on span "00" at bounding box center [830, 311] width 48 height 11
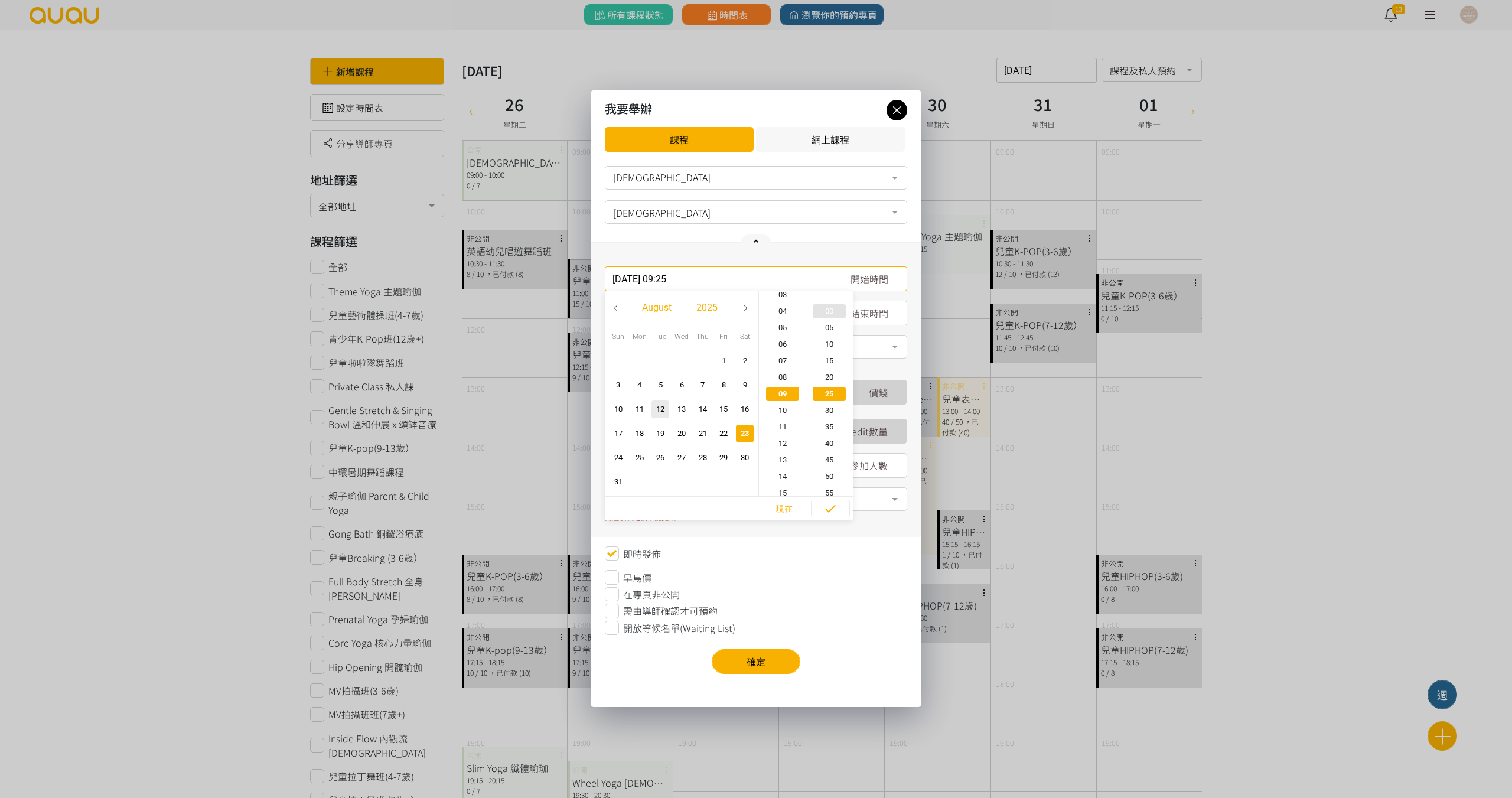
type input "2025-08-23, 09:00"
type input "2025-08-23, 10:00"
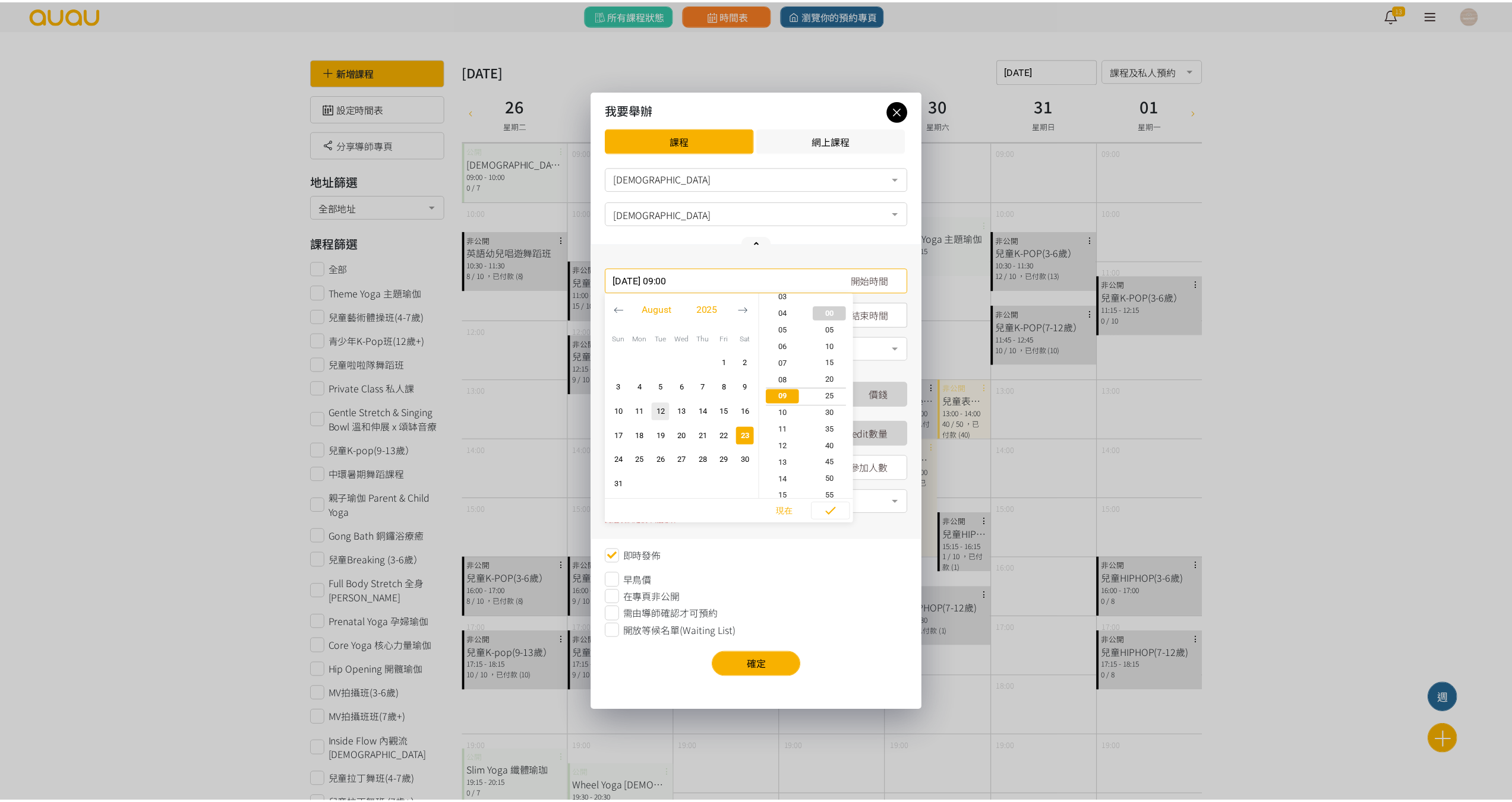
scroll to position [0, 0]
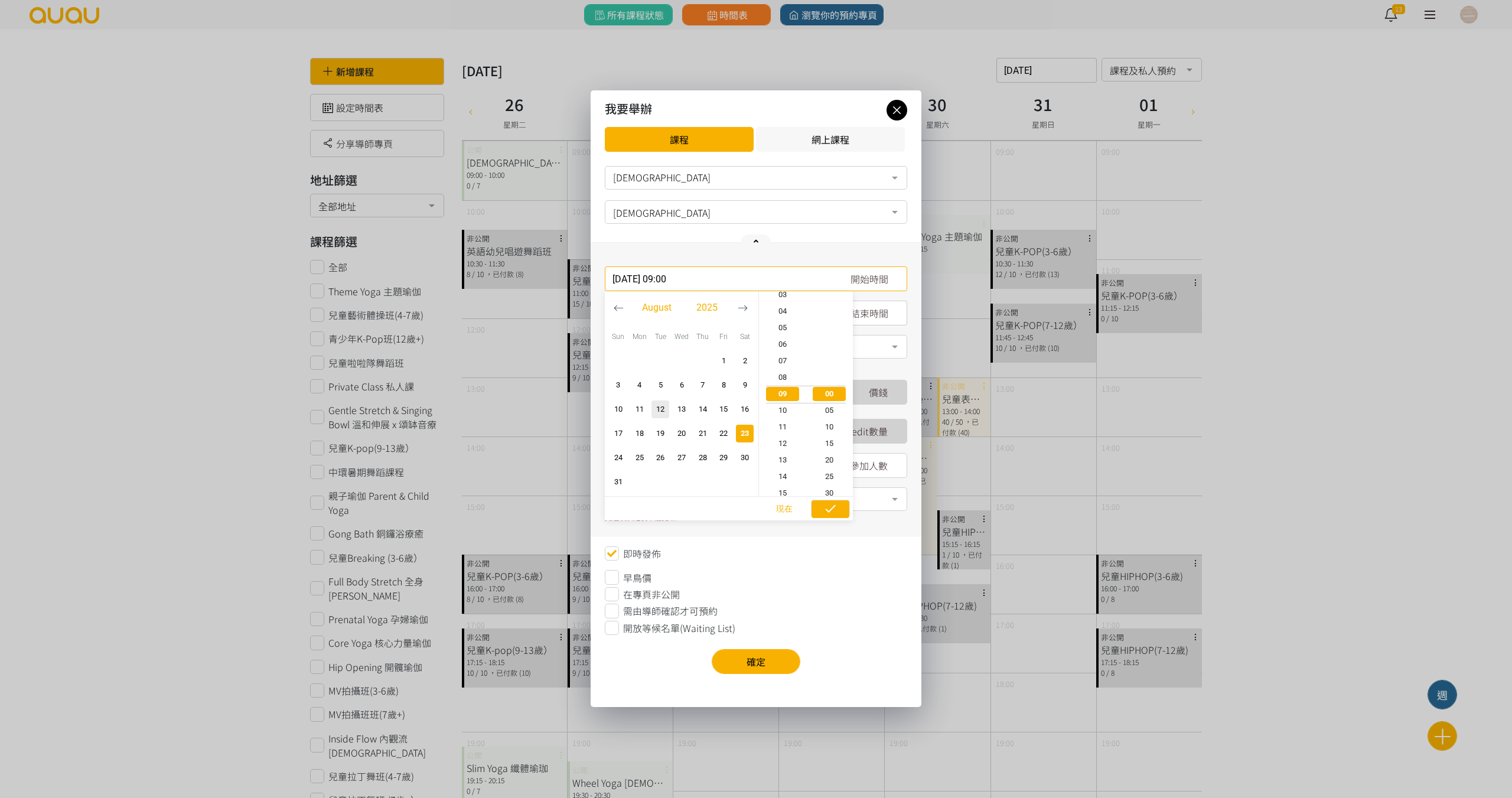
click at [823, 505] on icon "button" at bounding box center [830, 508] width 14 height 14
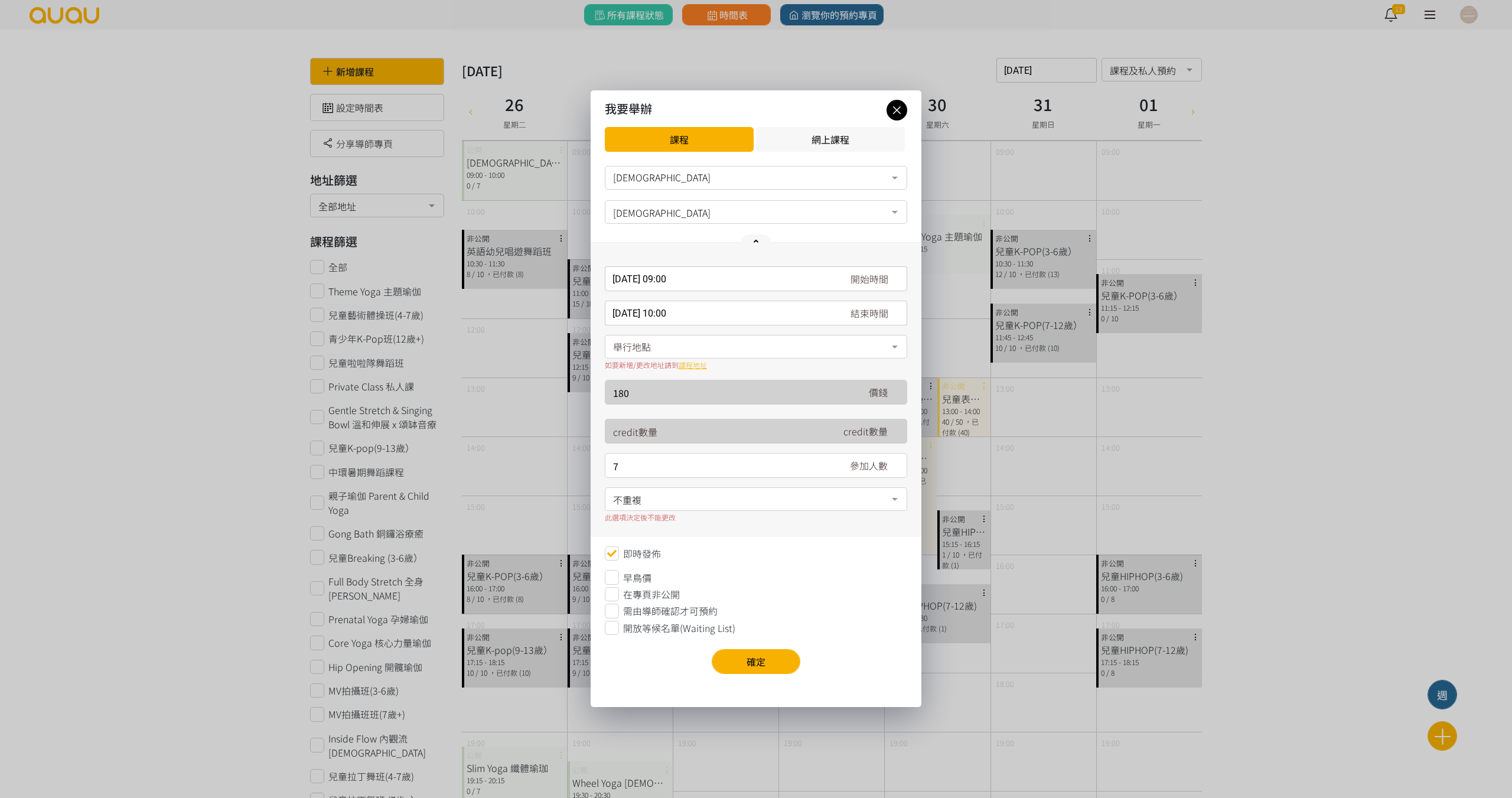
click at [706, 346] on div "舉行地點" at bounding box center [756, 346] width 302 height 24
click at [720, 390] on span "香港, 香港島, 香港仔, 香港仔東勝道10號朗盈商業大廈9樓" at bounding box center [666, 393] width 108 height 14
click at [821, 461] on input "8" at bounding box center [720, 466] width 214 height 25
click at [821, 461] on input "9" at bounding box center [720, 466] width 214 height 25
type input "10"
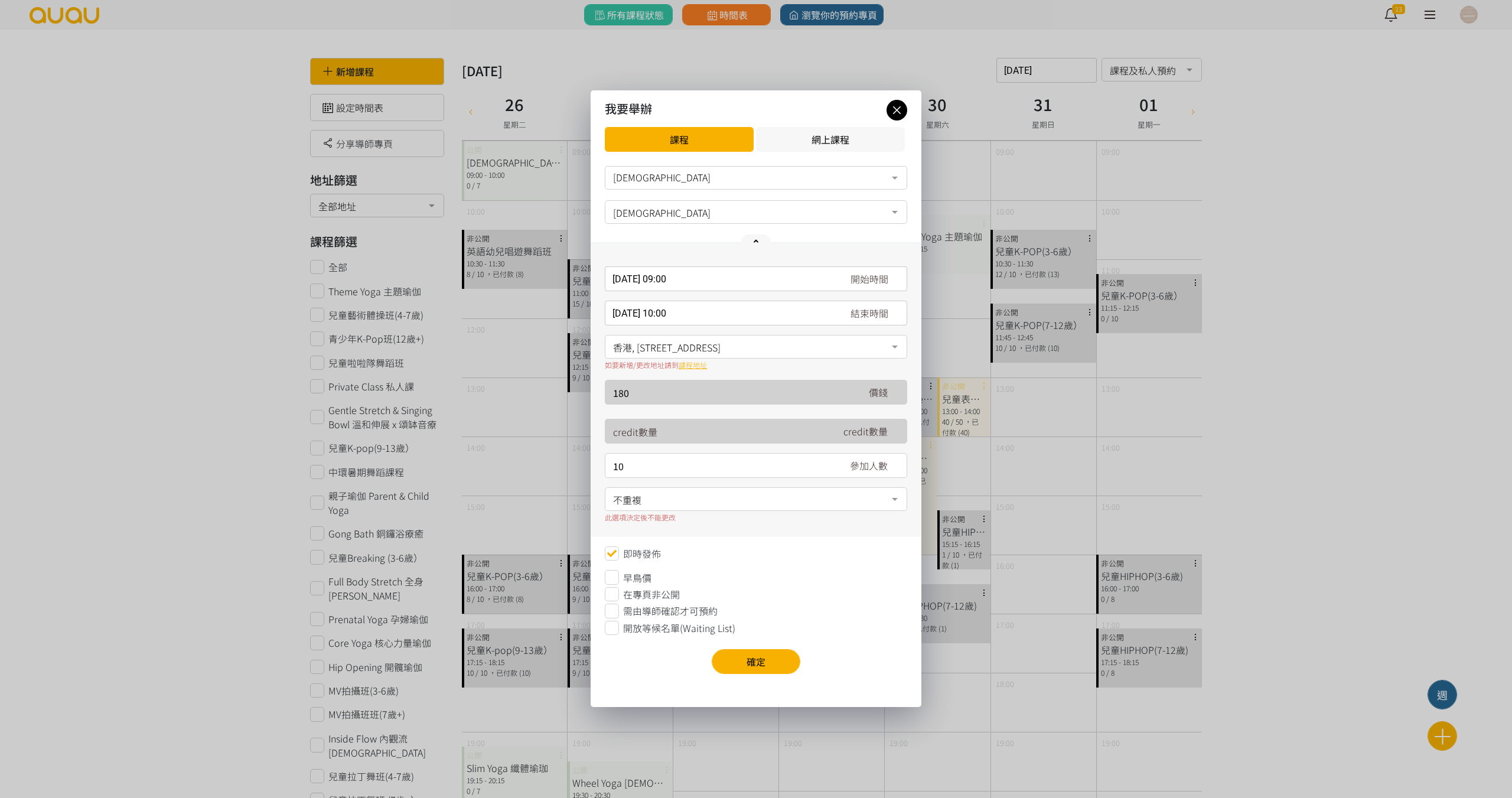
click at [821, 461] on input "10" at bounding box center [720, 466] width 214 height 25
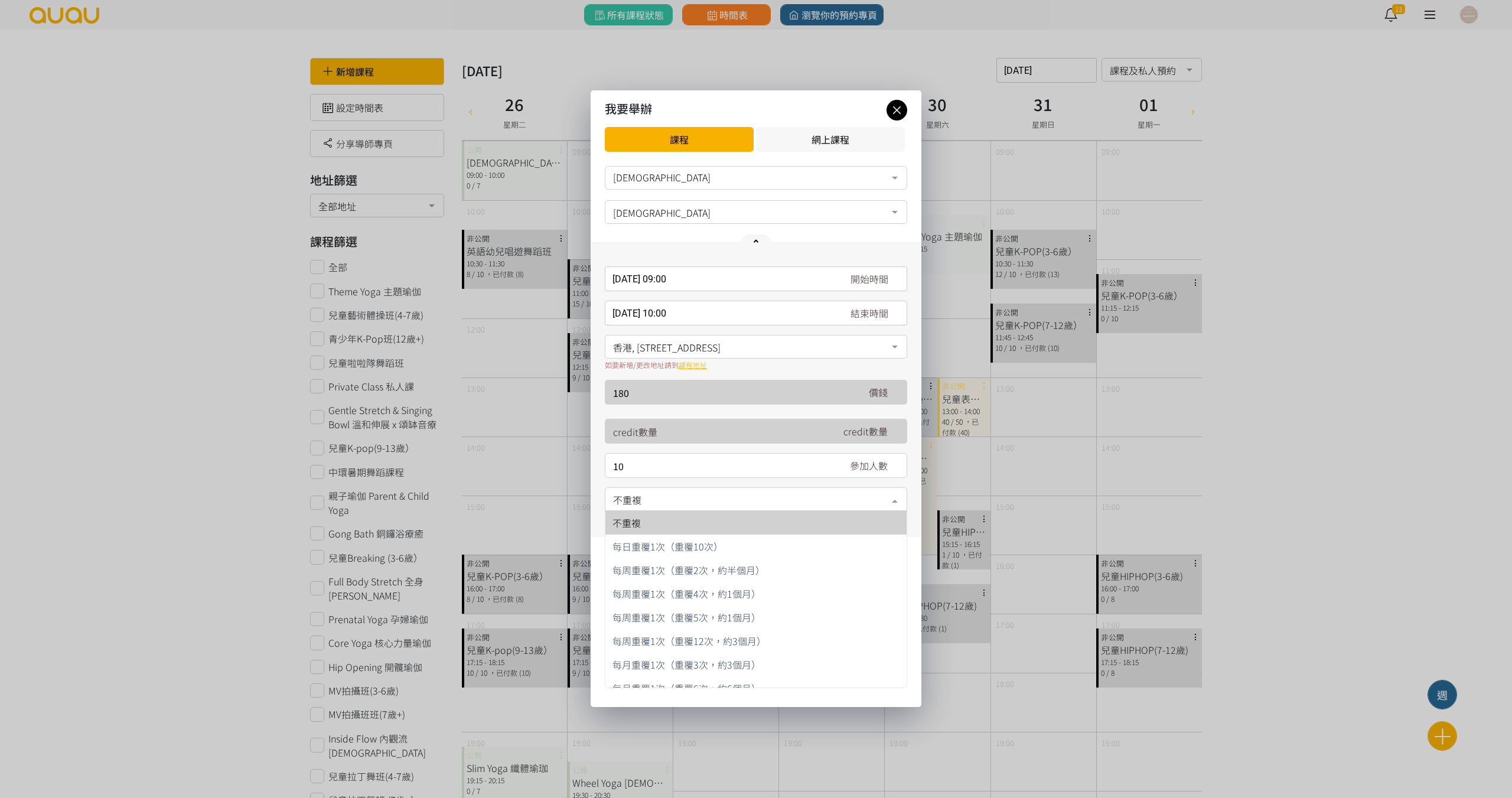
click at [867, 500] on span "不重複" at bounding box center [756, 498] width 286 height 15
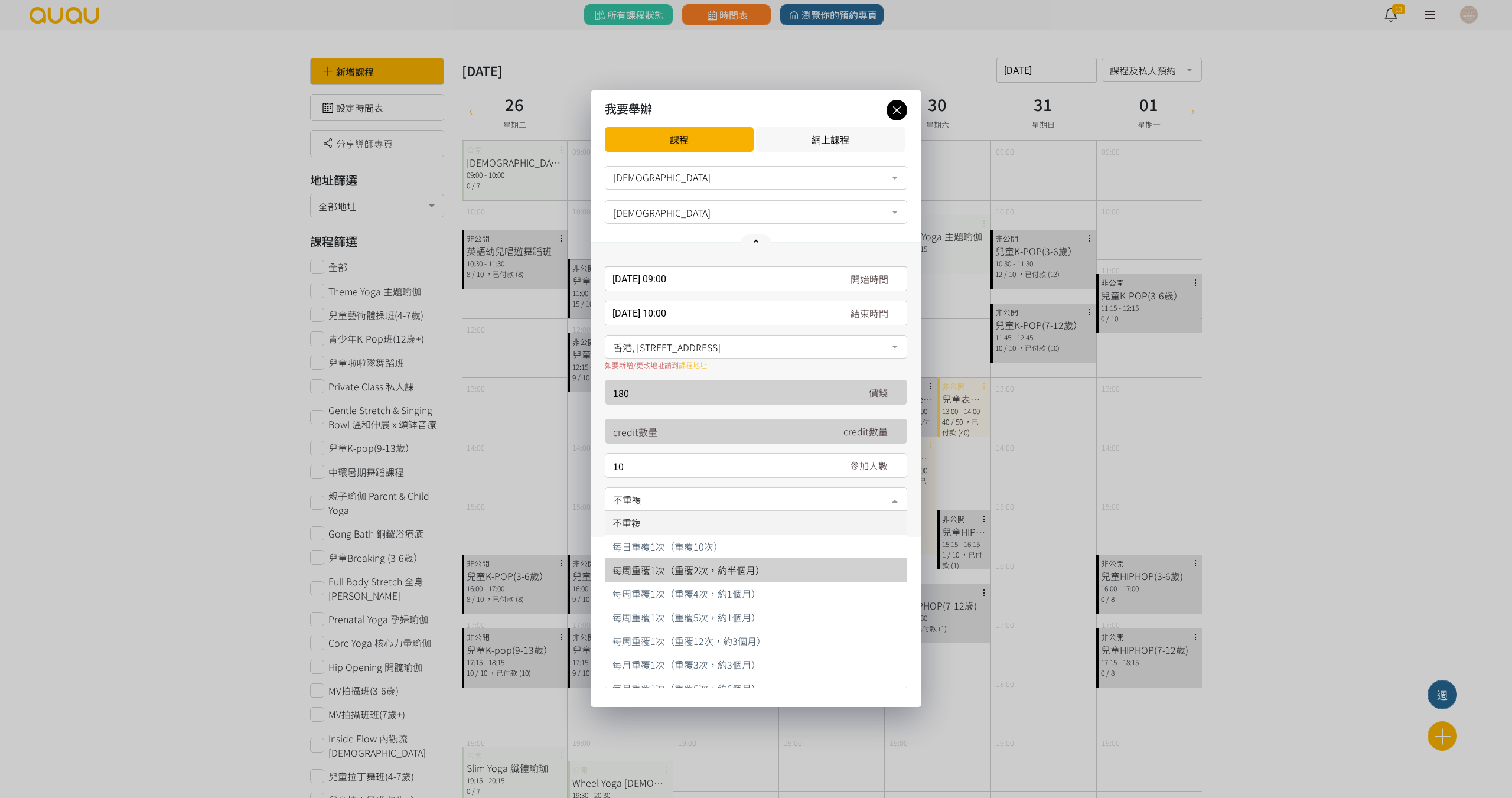
click at [814, 572] on span "每周重覆1次（重覆2次，約半個月）" at bounding box center [756, 570] width 301 height 24
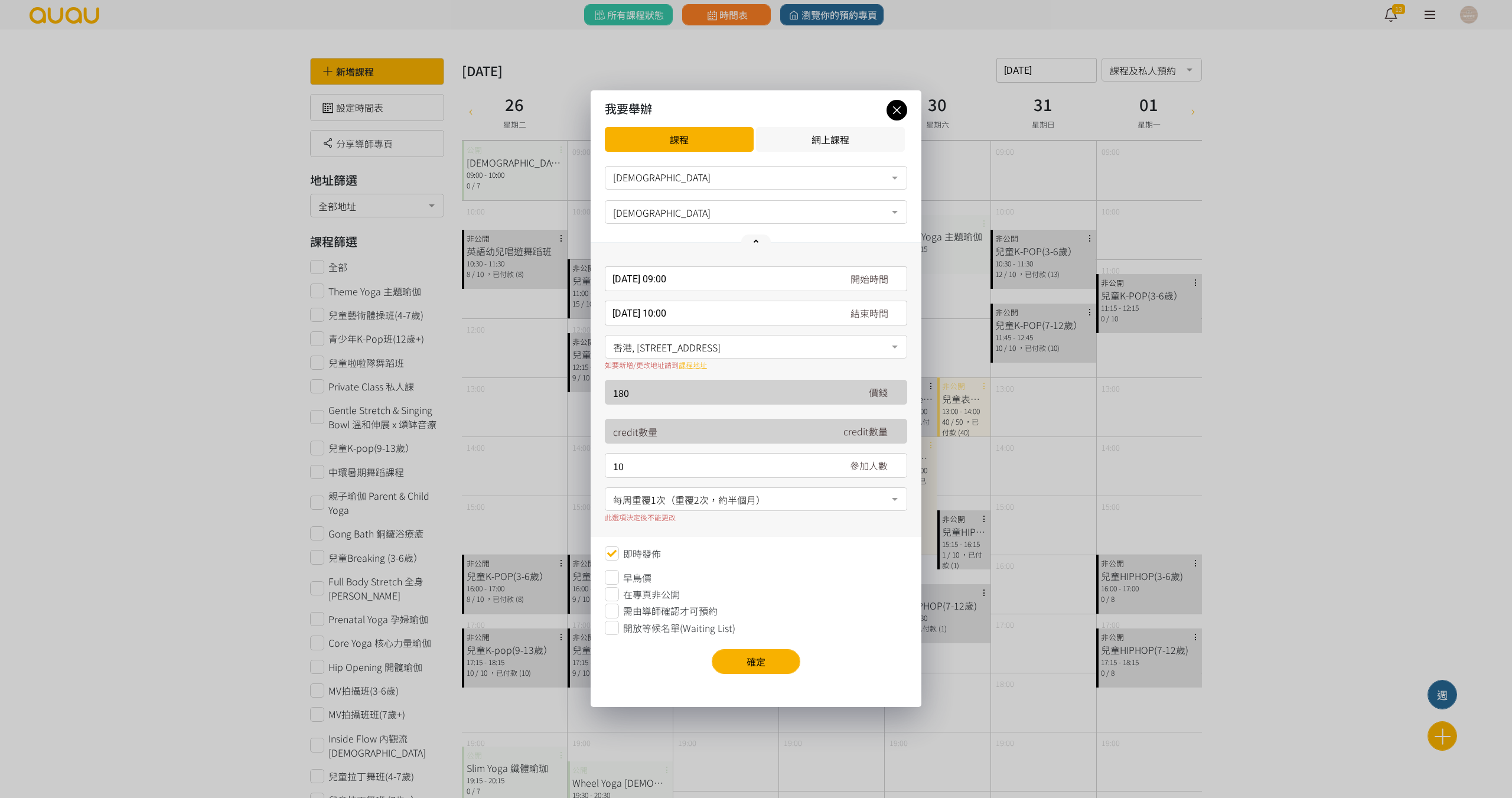
click at [661, 625] on span "開放等候名單(Waiting List)" at bounding box center [679, 627] width 112 height 14
click at [772, 658] on button "確定" at bounding box center [756, 662] width 89 height 25
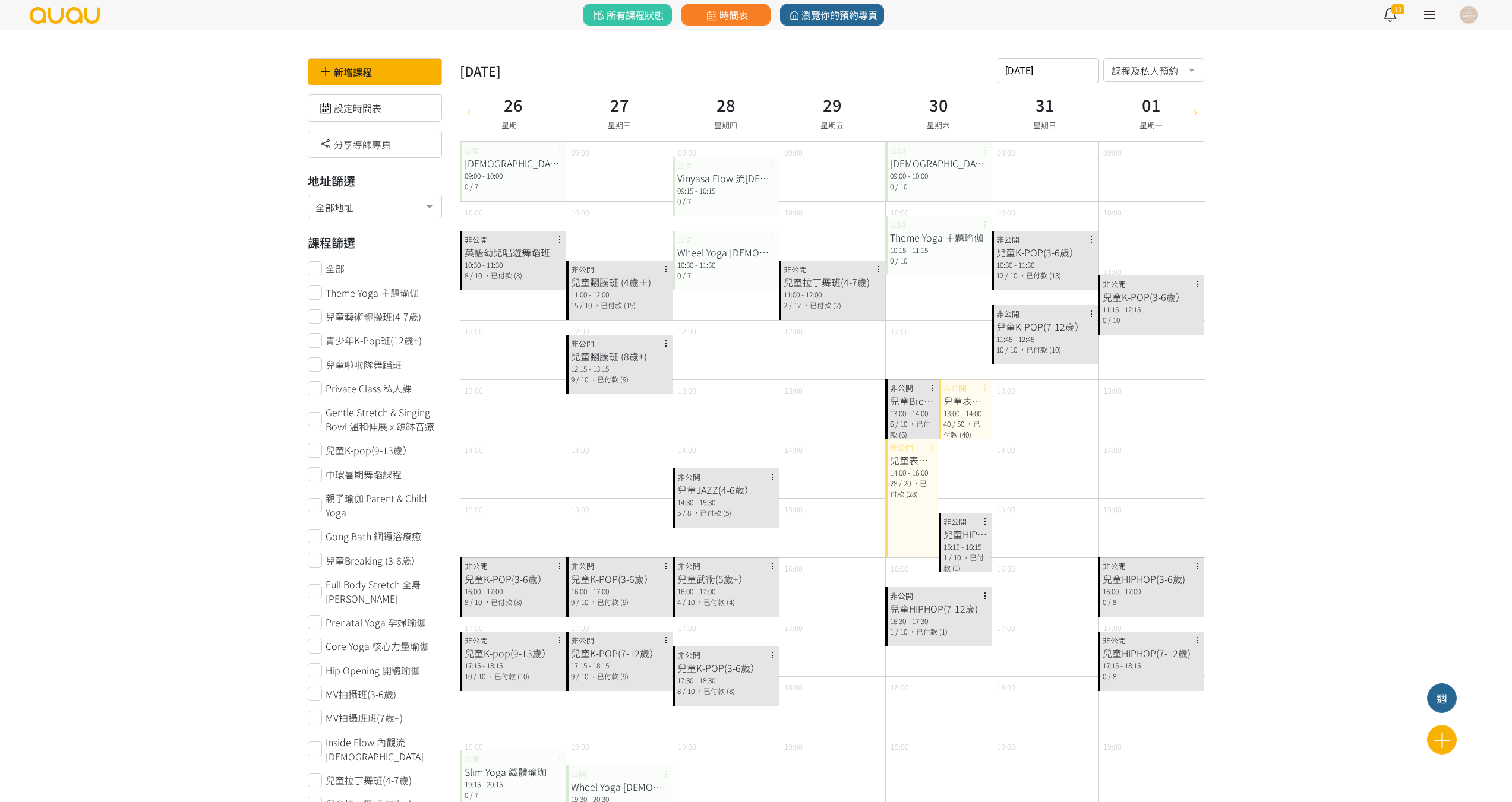
click at [470, 113] on icon at bounding box center [469, 112] width 13 height 10
type input "2025-08-19"
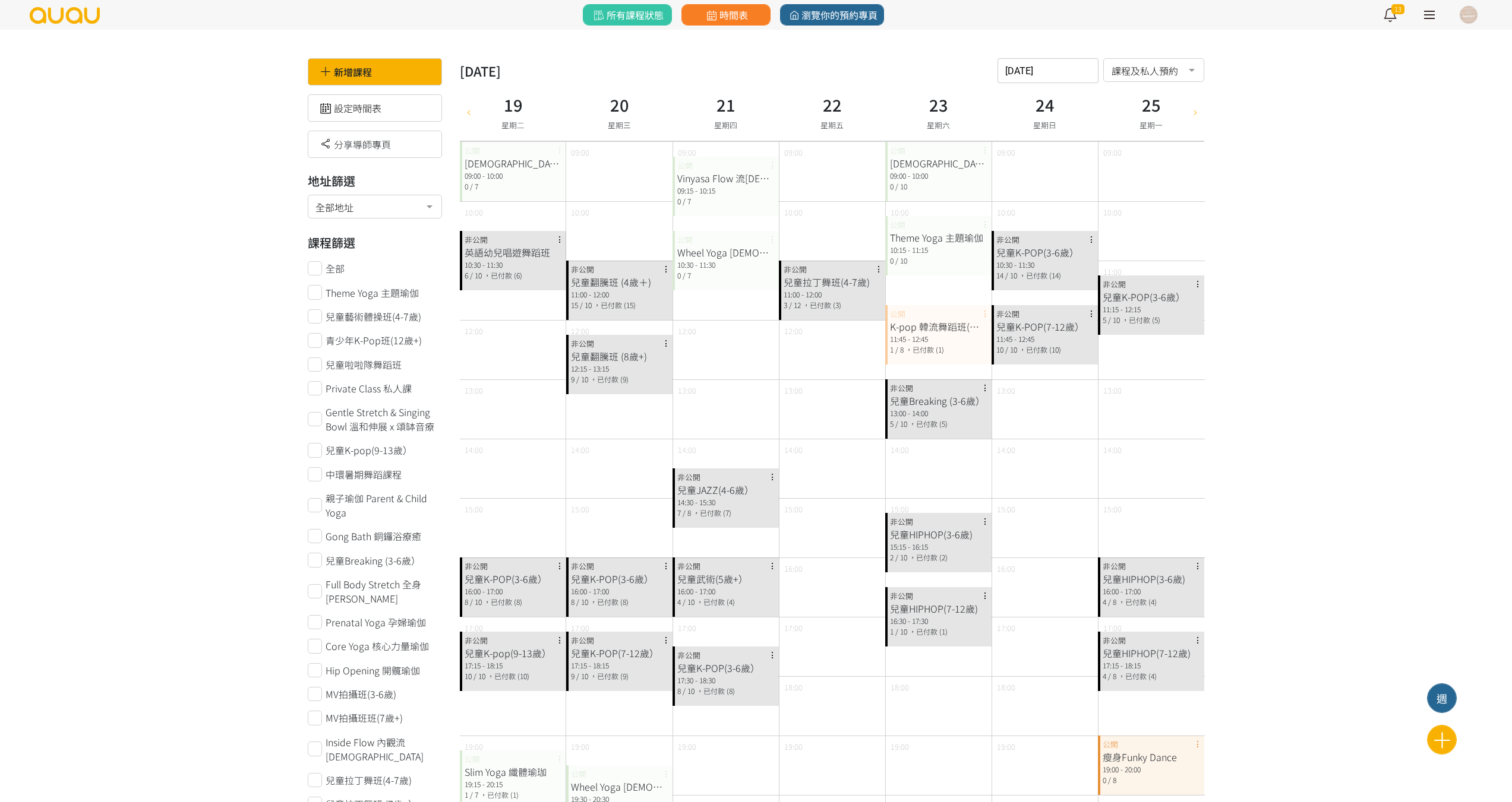
click at [927, 228] on div "Theme Yoga 主題瑜伽 10:15 - 11:15 0 / 10 公開" at bounding box center [938, 246] width 106 height 59
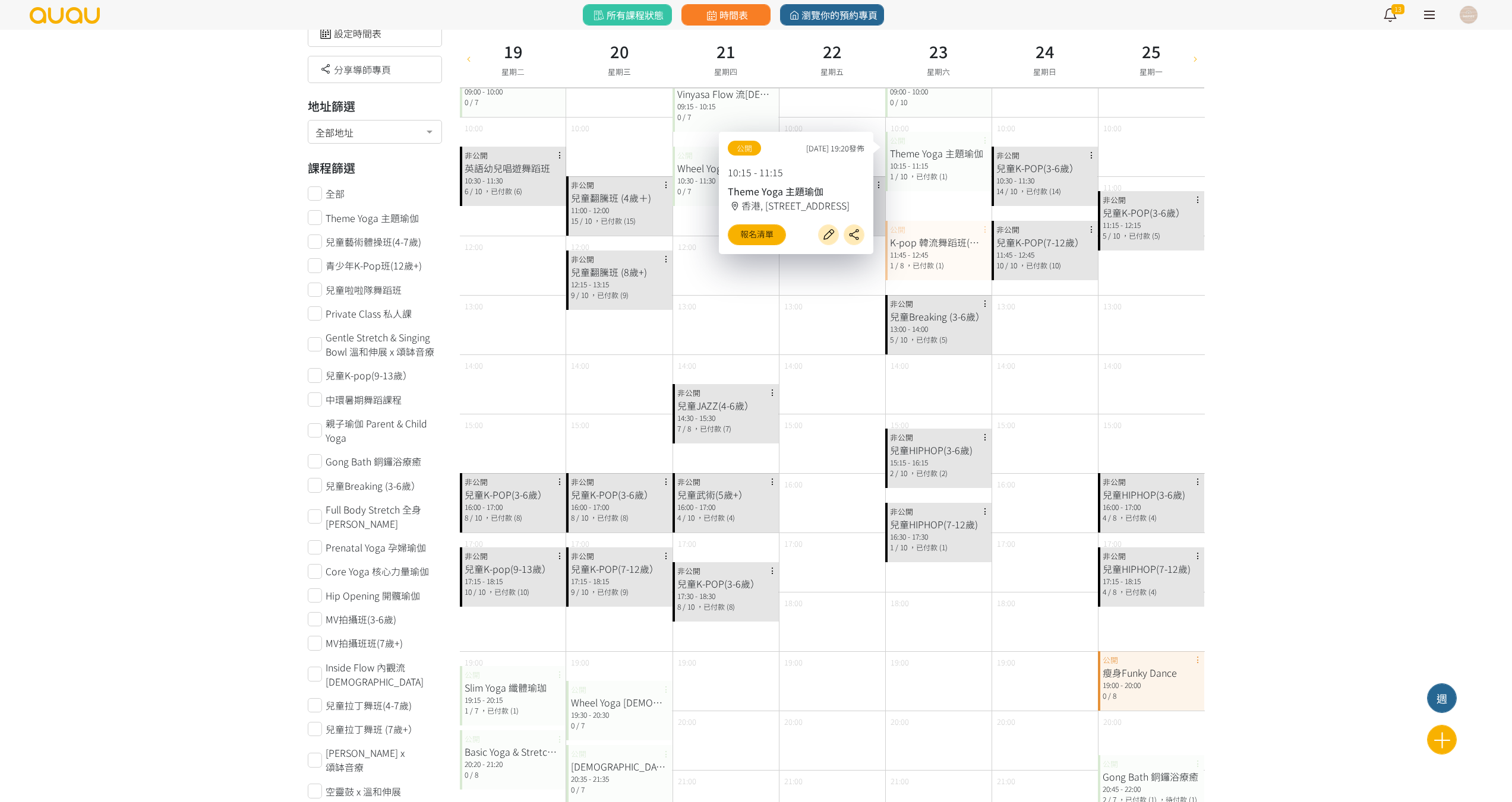
scroll to position [238, 0]
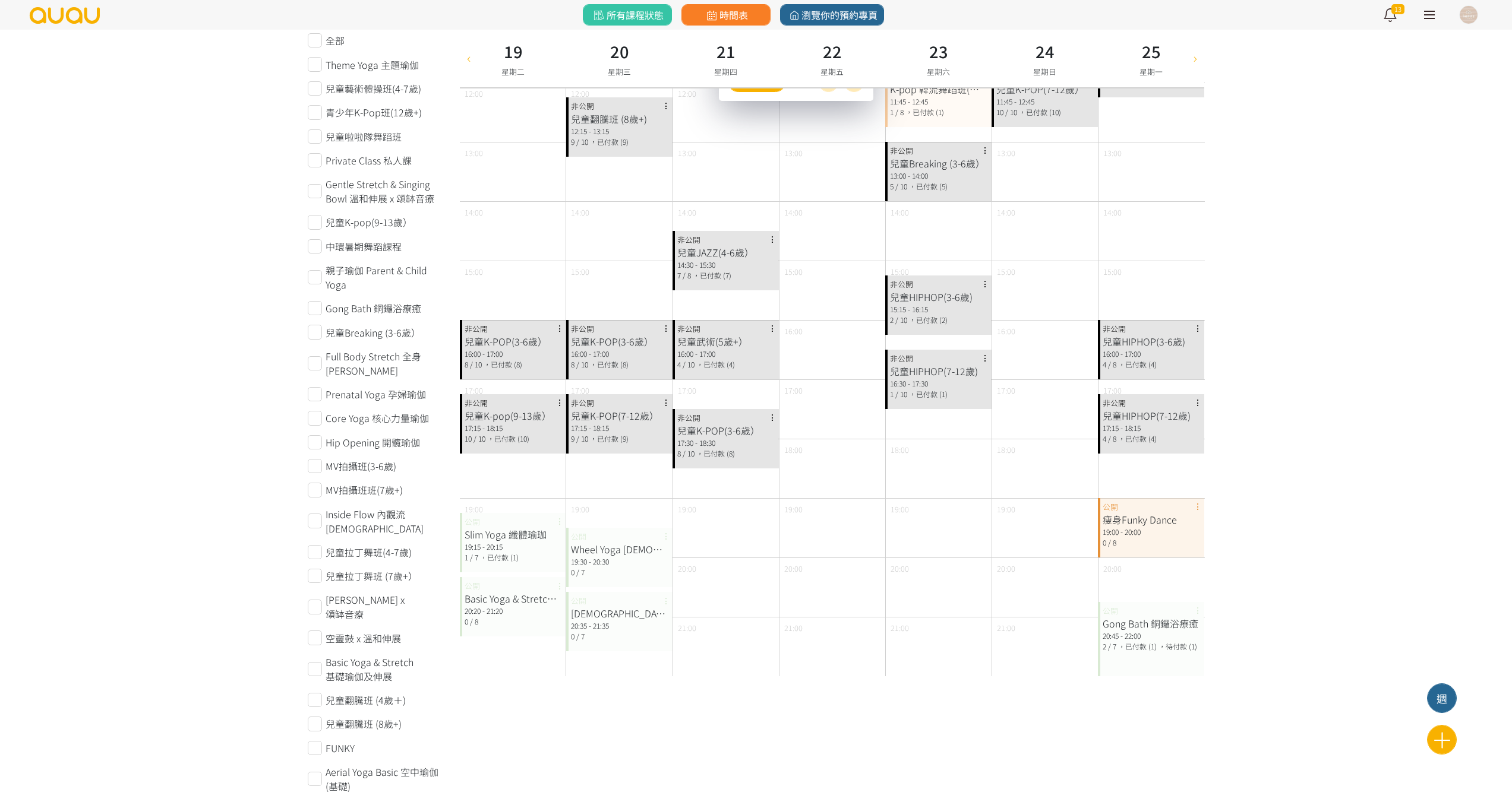
click at [887, 298] on div "兒童HIPHOP(3-6歲) 15:15 - 16:15 2 / 10 ，已付款 (2) 非公開" at bounding box center [938, 305] width 106 height 59
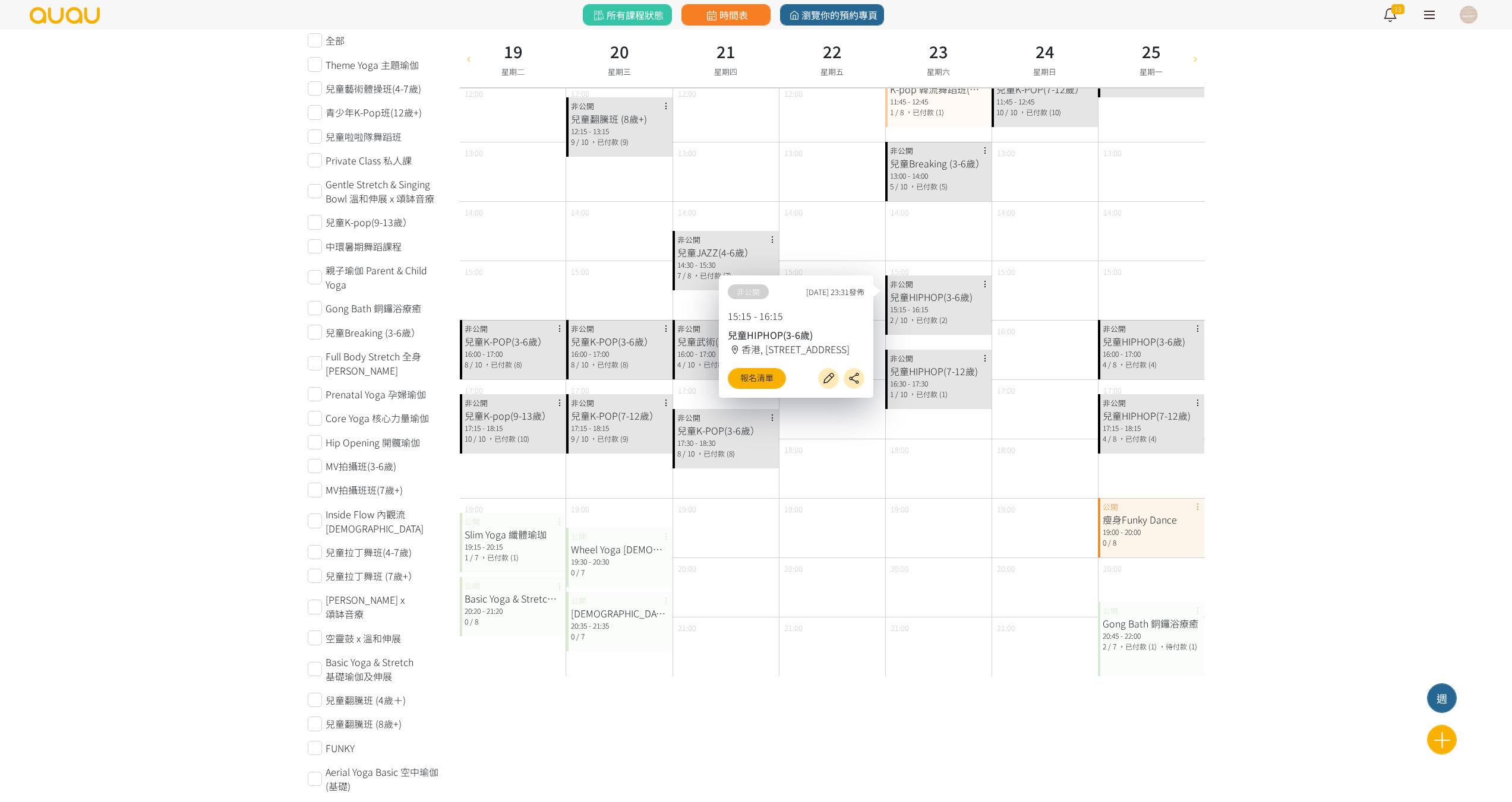
click at [858, 251] on div "14:00" at bounding box center [832, 231] width 106 height 59
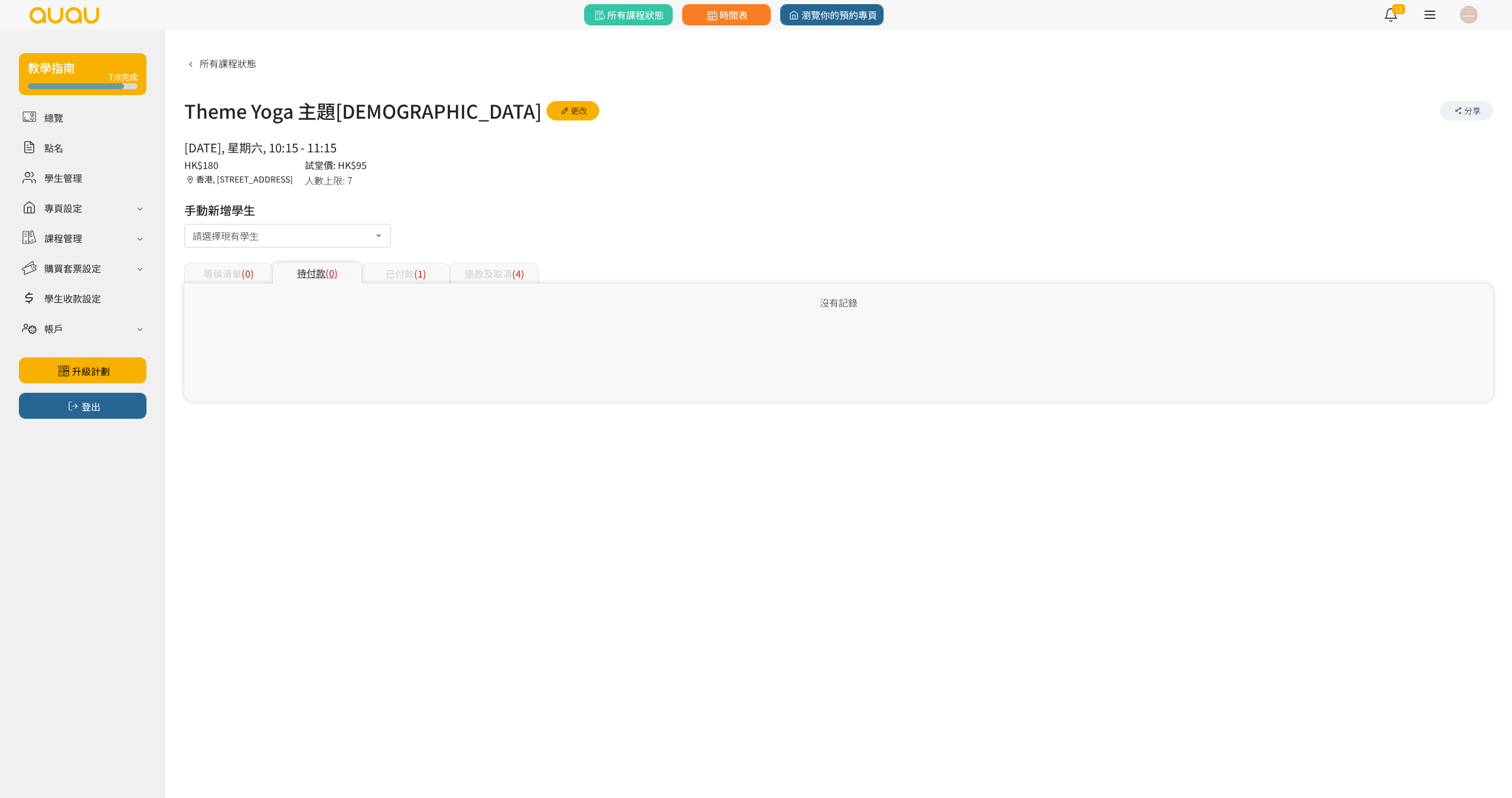
click at [424, 274] on span "(1)" at bounding box center [420, 273] width 12 height 14
click at [1464, 315] on icon at bounding box center [1466, 310] width 22 height 16
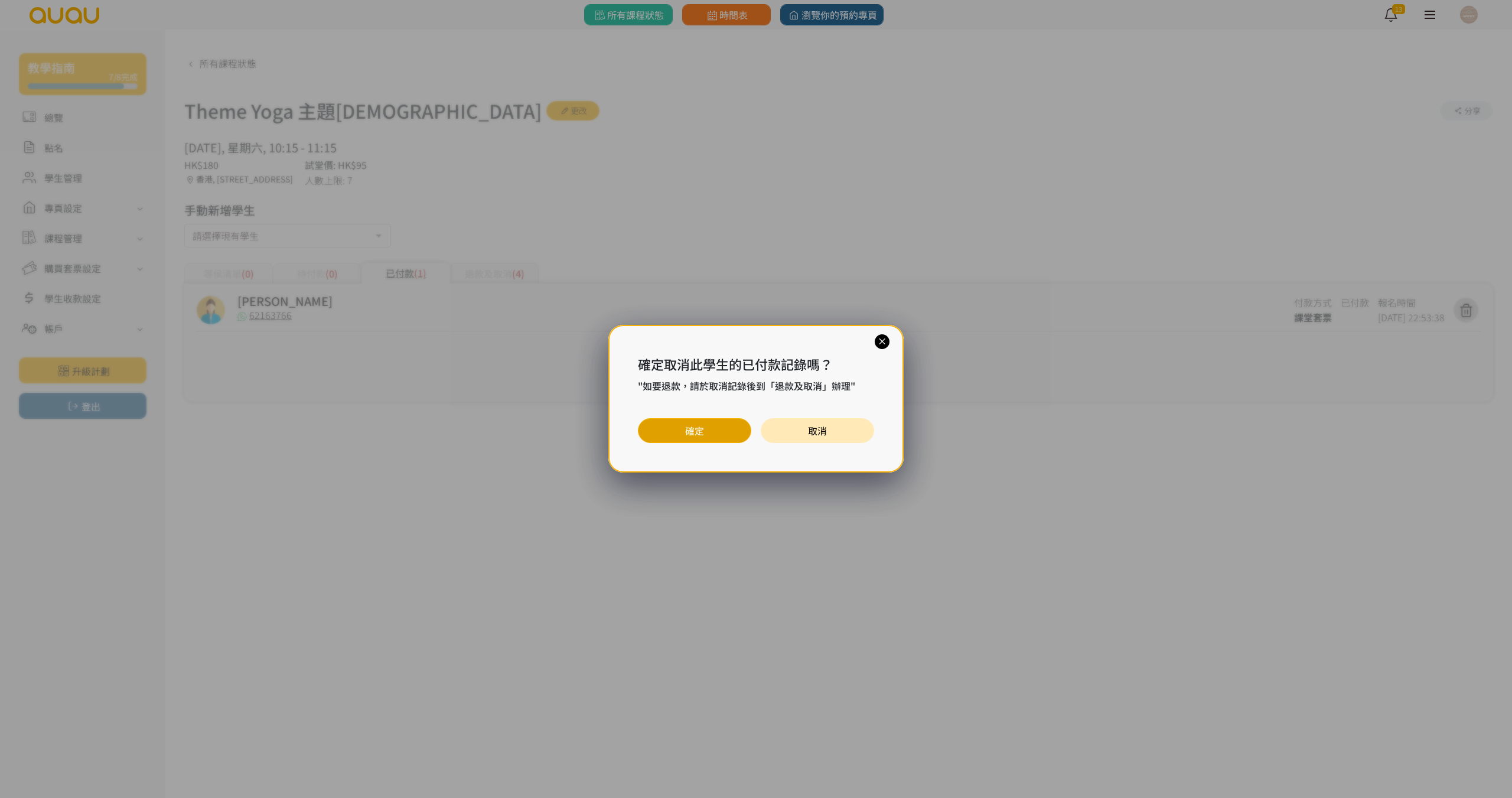
click at [711, 442] on button "確定" at bounding box center [694, 431] width 113 height 25
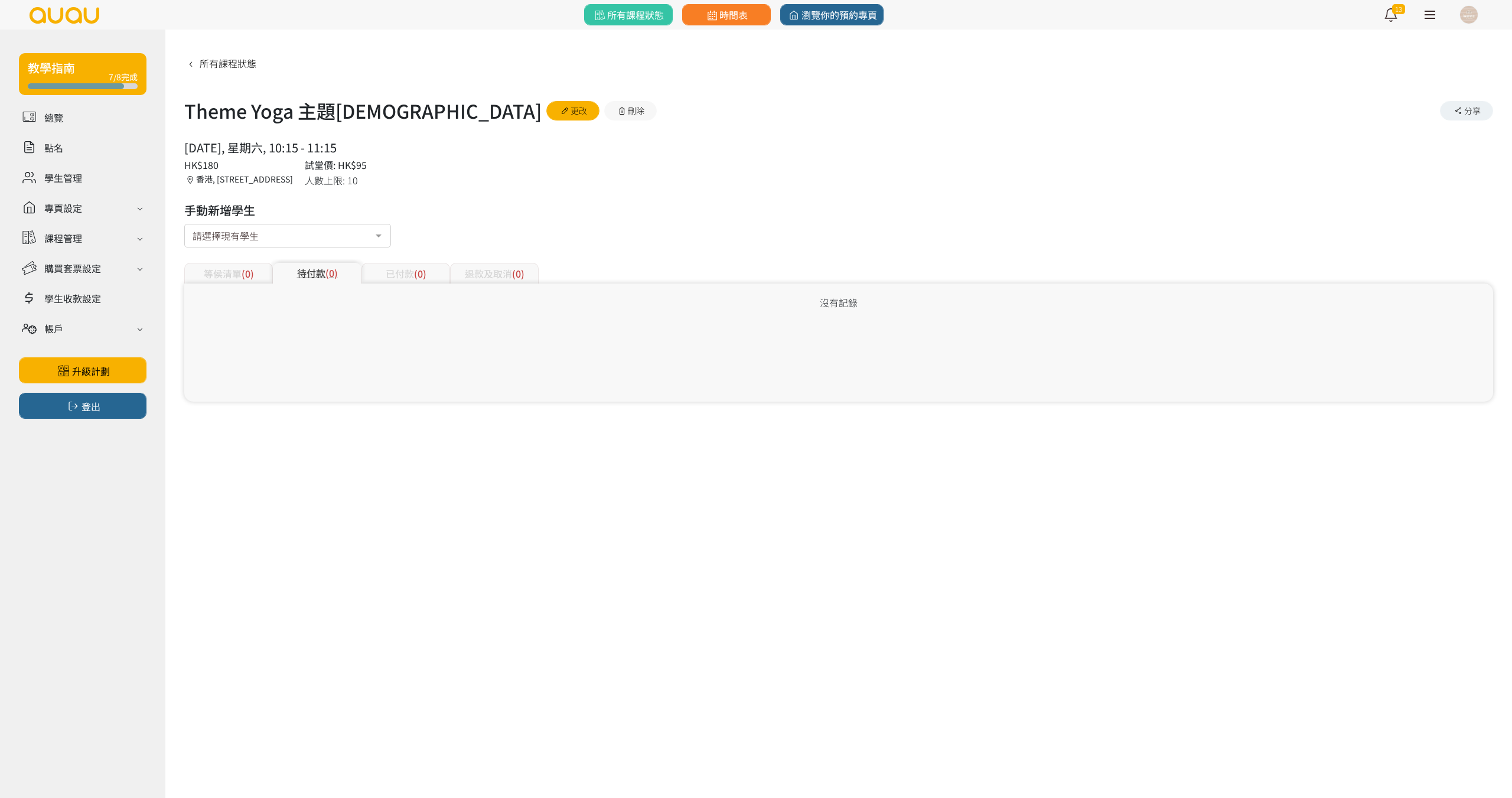
click at [296, 237] on div "請選擇現有學生" at bounding box center [288, 236] width 207 height 24
type input "62163766"
click at [360, 270] on button "新增" at bounding box center [360, 270] width 48 height 20
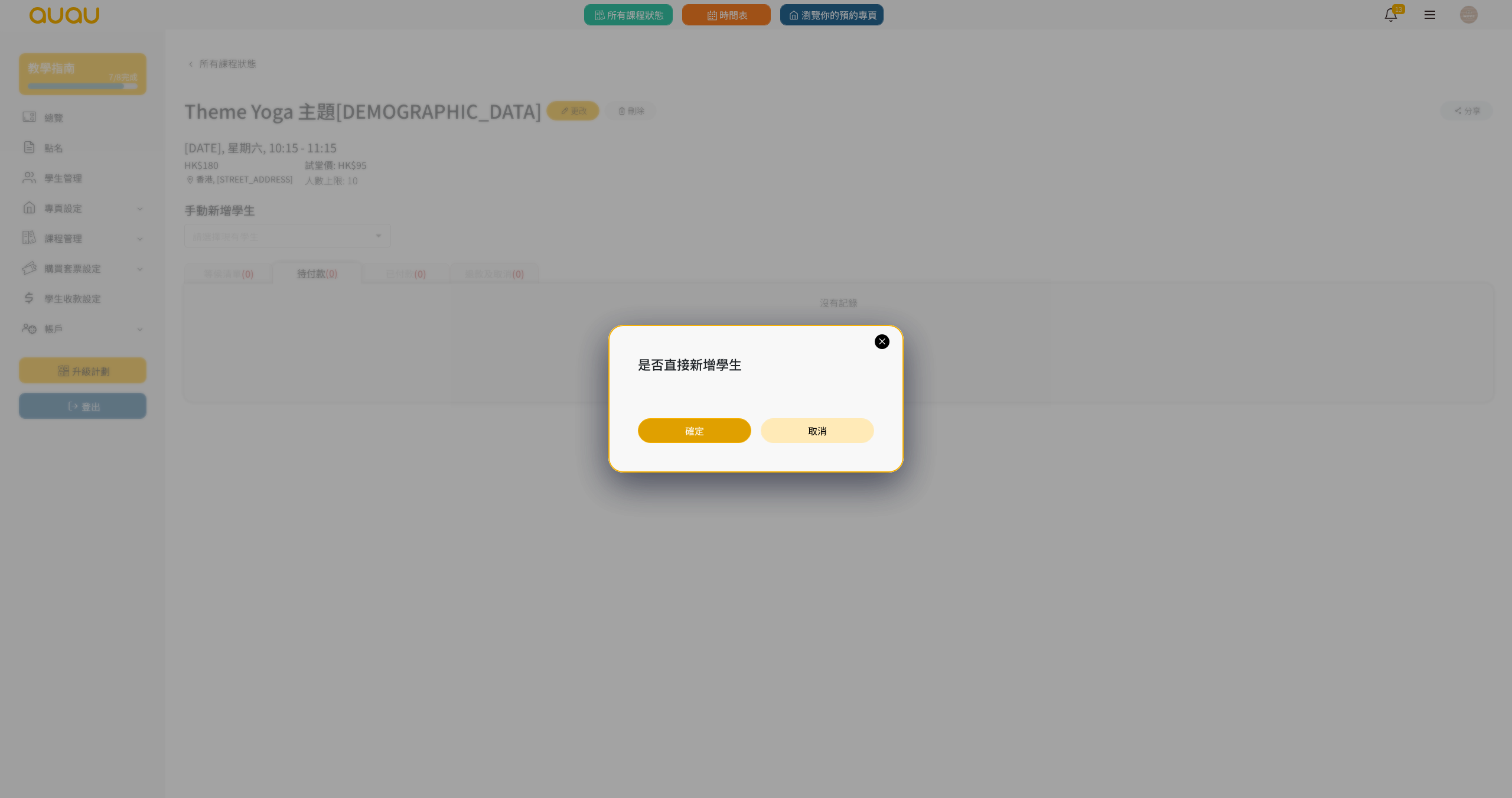
click at [697, 434] on button "確定" at bounding box center [694, 431] width 113 height 25
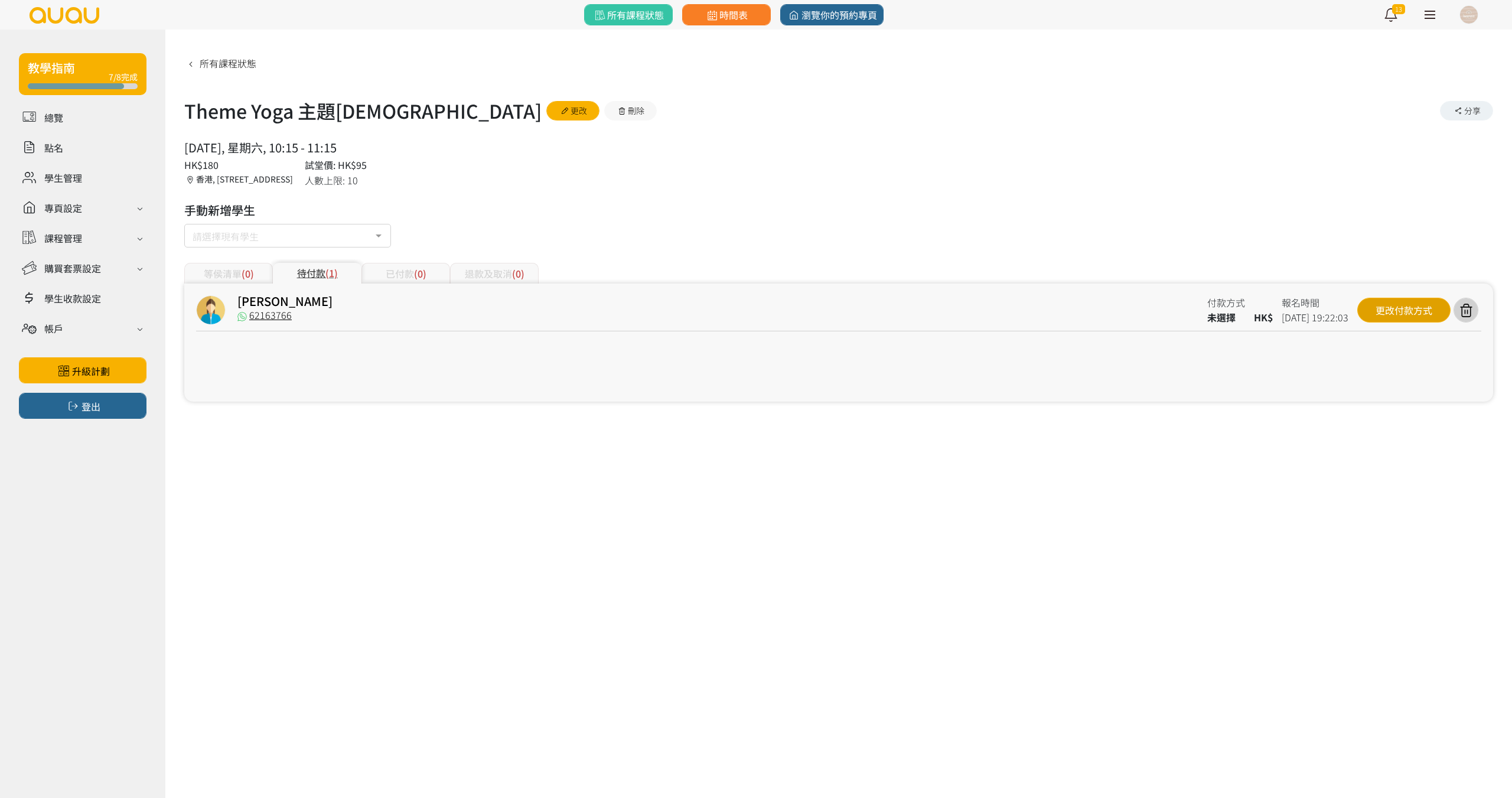
click at [1390, 300] on div "更改付款方式" at bounding box center [1404, 310] width 94 height 25
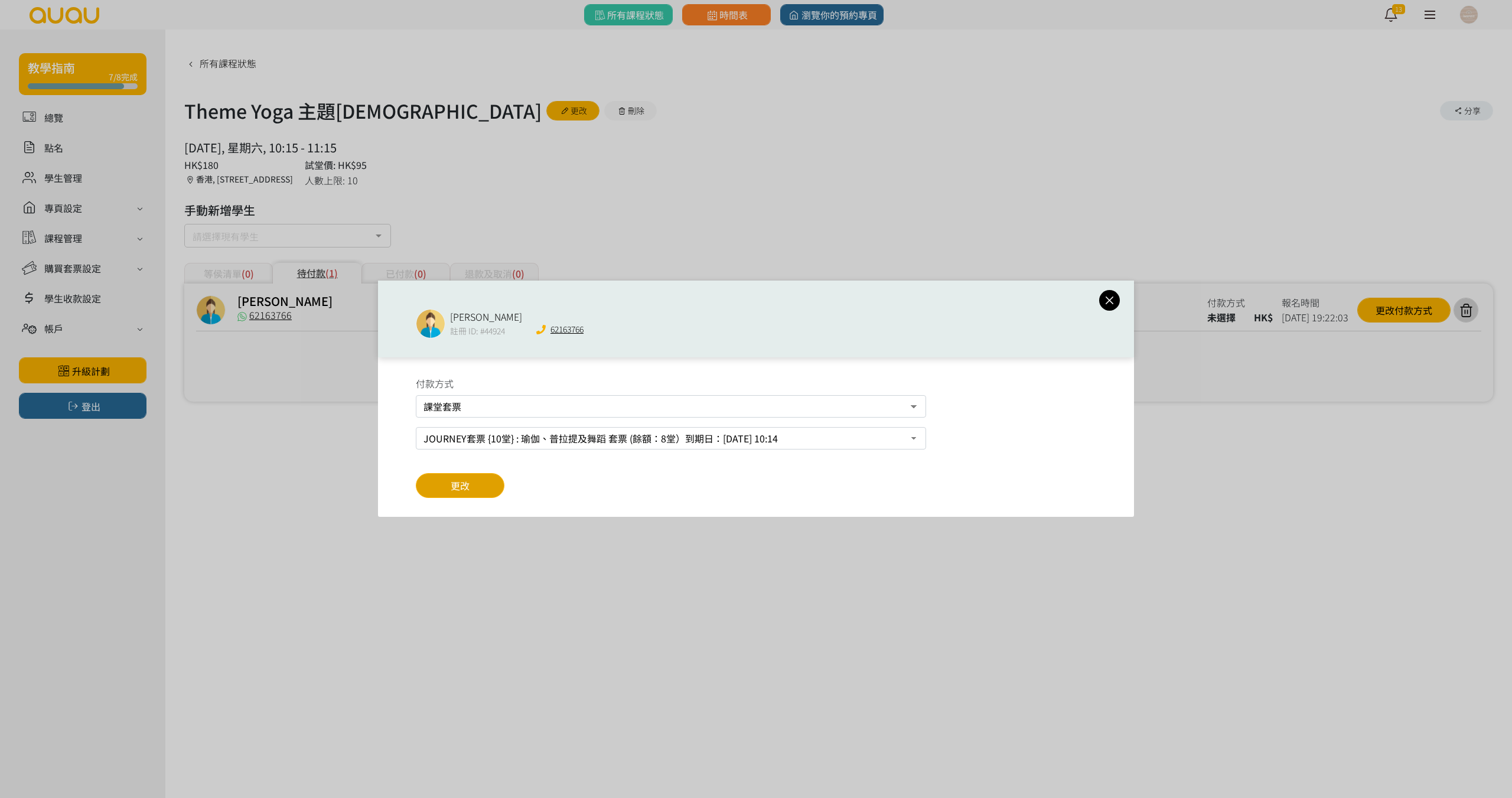
click at [460, 494] on button "更改" at bounding box center [460, 485] width 89 height 25
